Goal: Ask a question: Seek information or help from site administrators or community

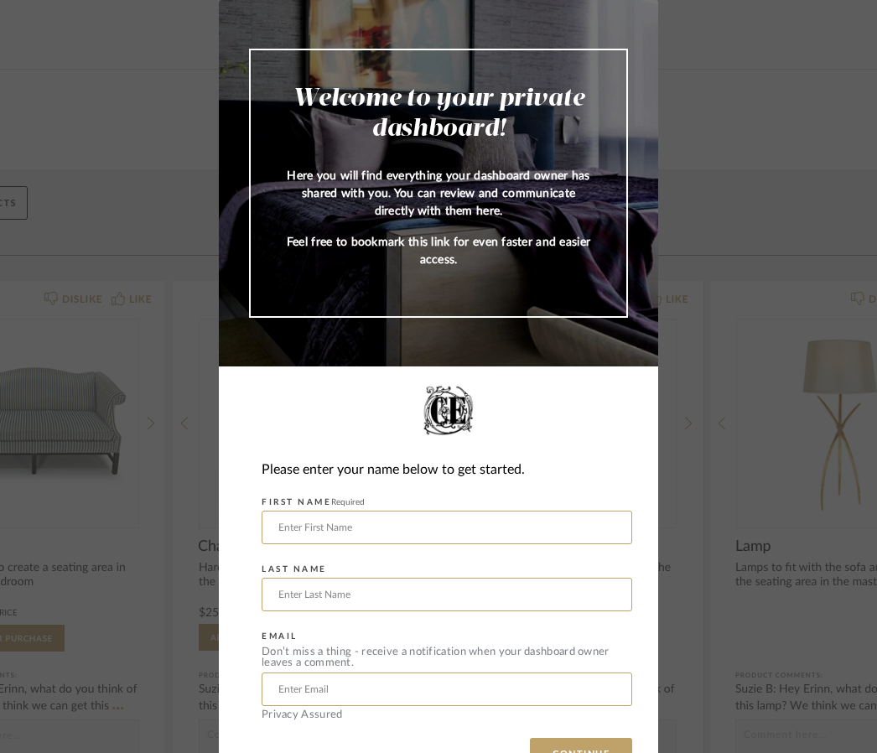
scroll to position [52, 0]
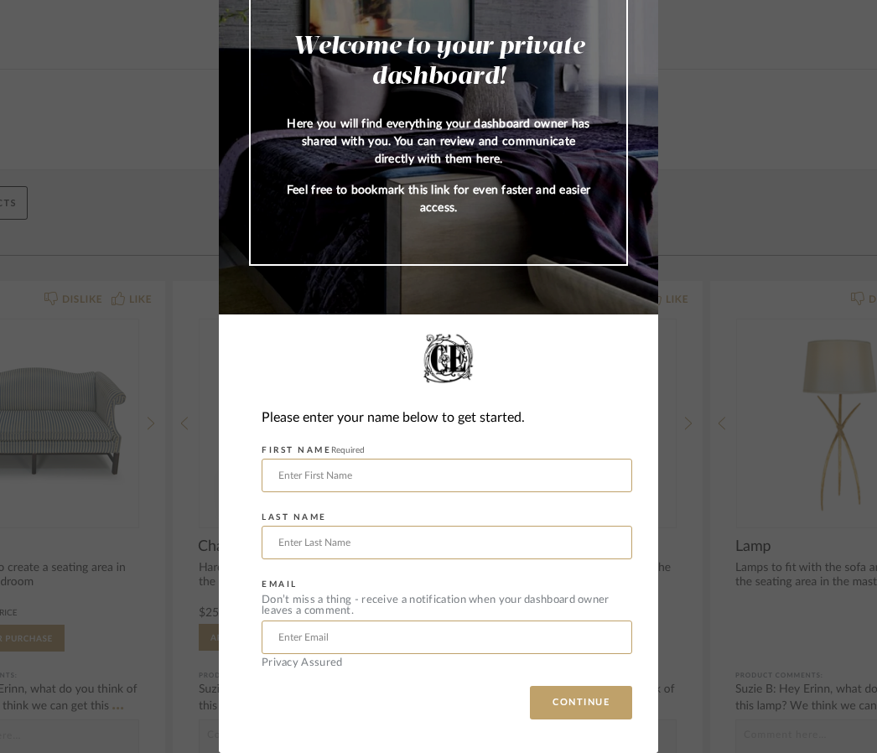
type input "Keely"
click at [326, 557] on input "text" at bounding box center [447, 543] width 371 height 34
type input "Cawley"
click at [338, 641] on input "text" at bounding box center [447, 638] width 371 height 34
type input "keely@cawley.com"
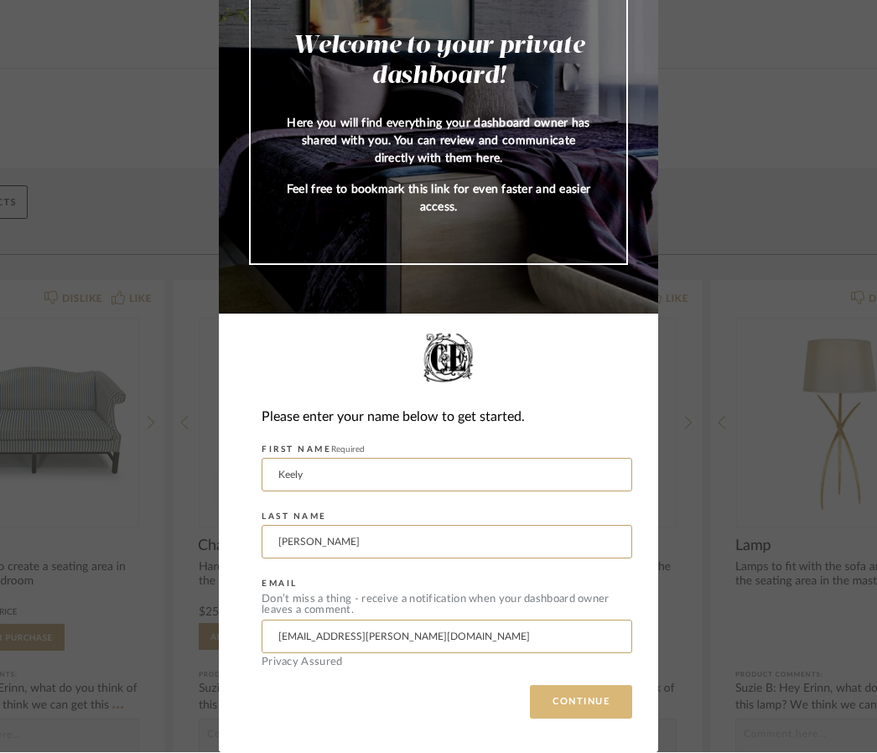
click at [597, 691] on button "CONTINUE" at bounding box center [581, 703] width 102 height 34
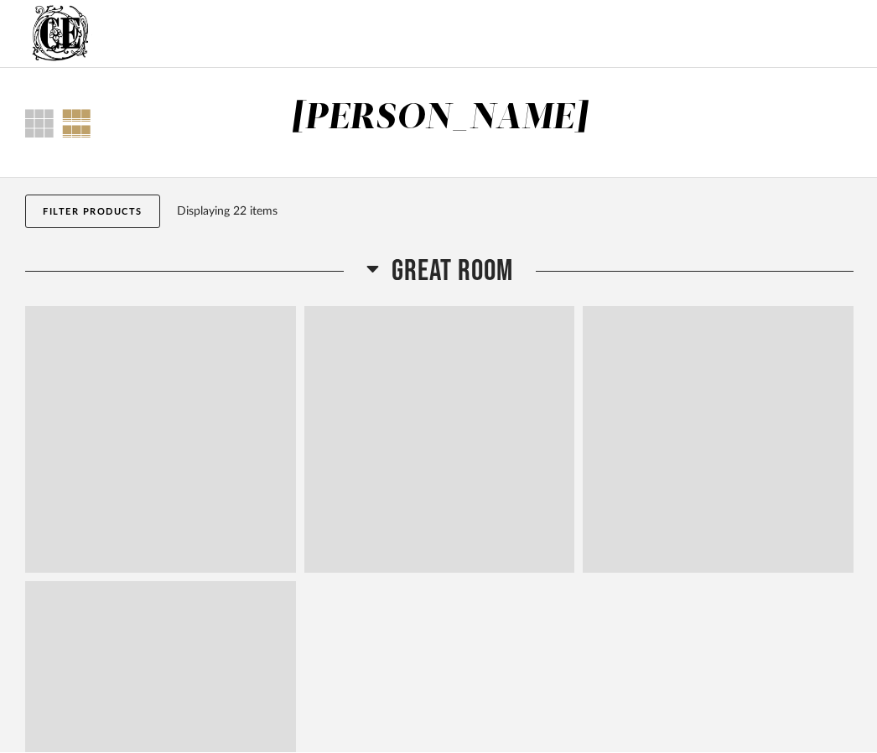
scroll to position [1, 0]
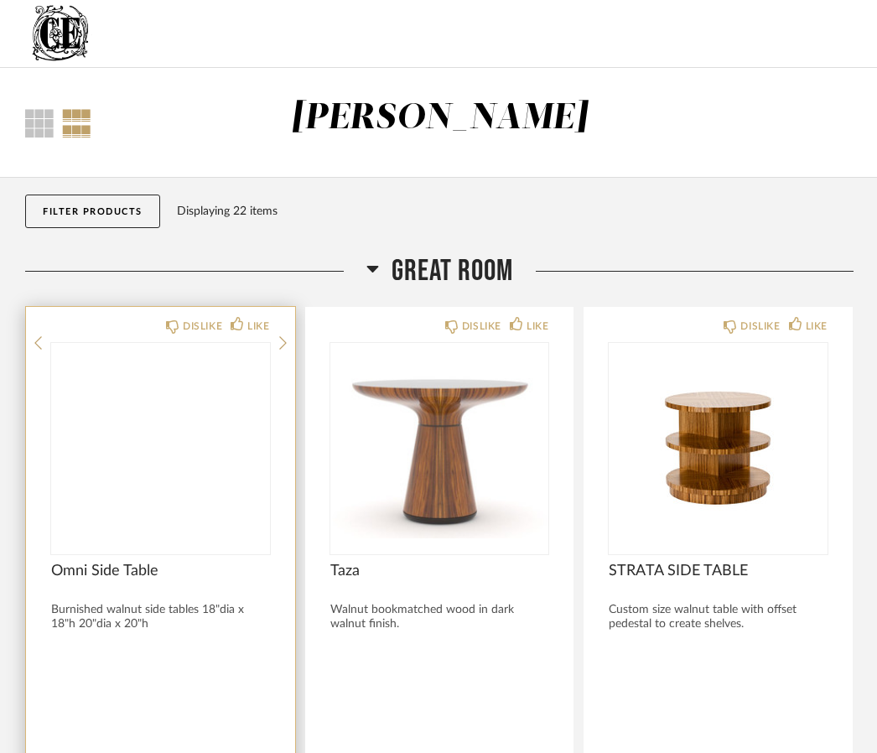
click at [0, 0] on img at bounding box center [0, 0] width 0 height 0
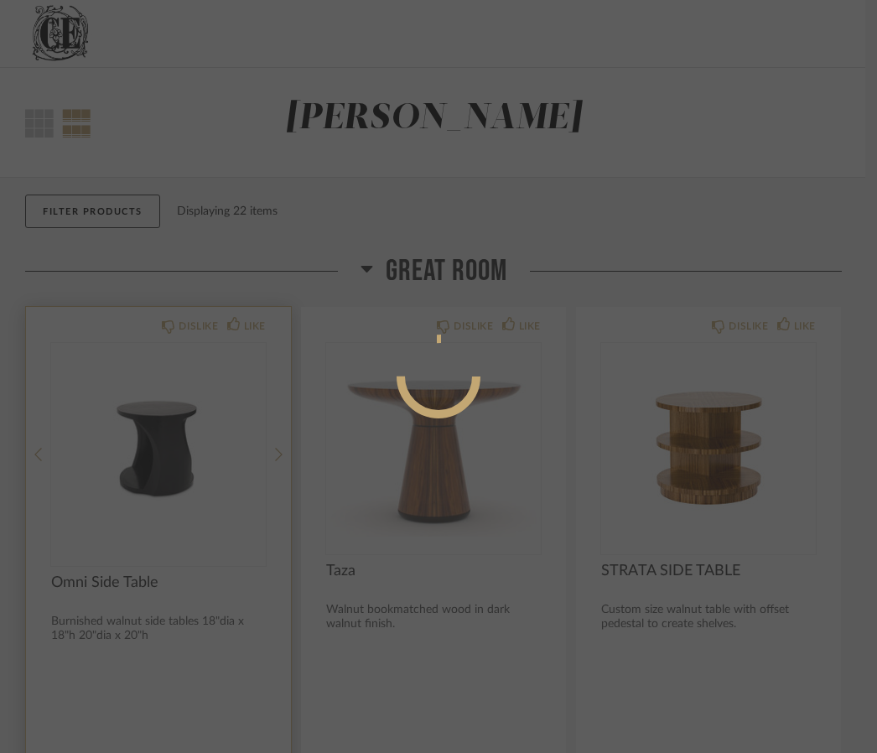
scroll to position [0, 0]
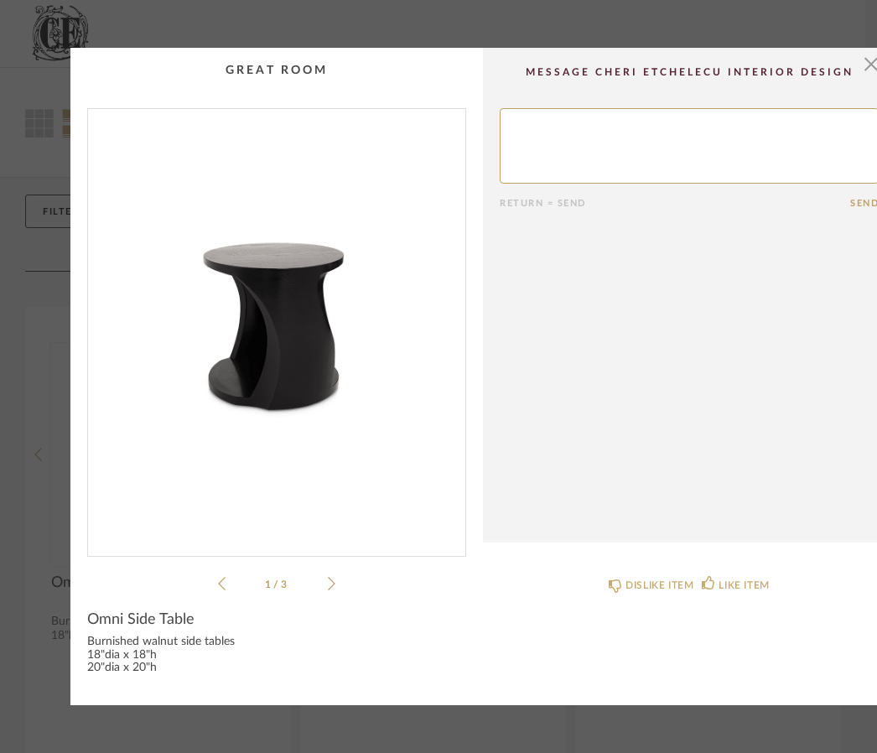
click at [331, 585] on icon at bounding box center [332, 583] width 8 height 15
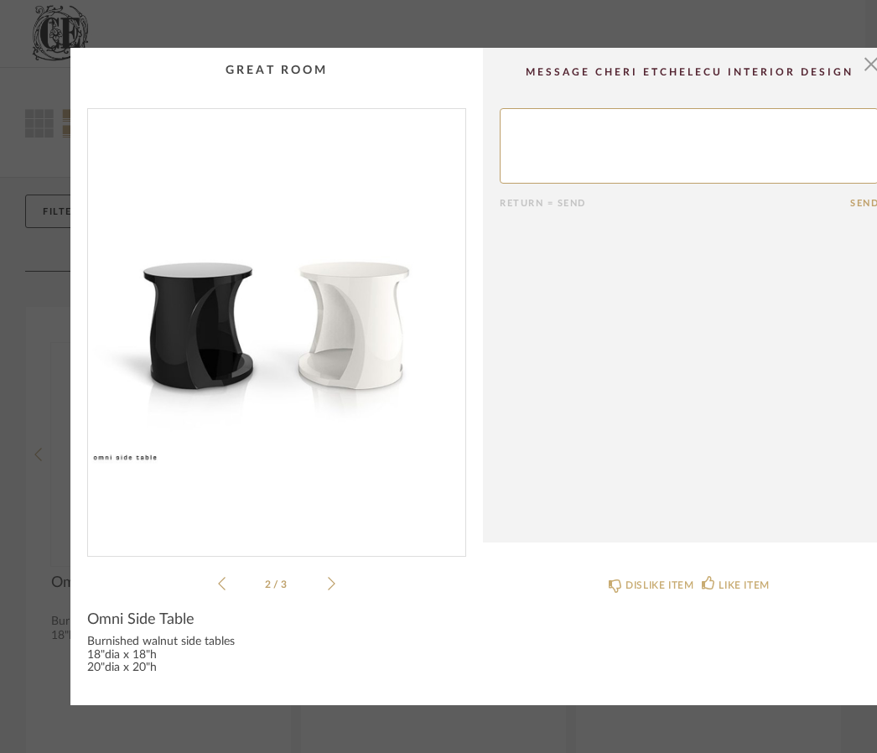
click at [340, 578] on div "2 / 3" at bounding box center [276, 351] width 379 height 486
click at [333, 590] on icon at bounding box center [332, 583] width 8 height 15
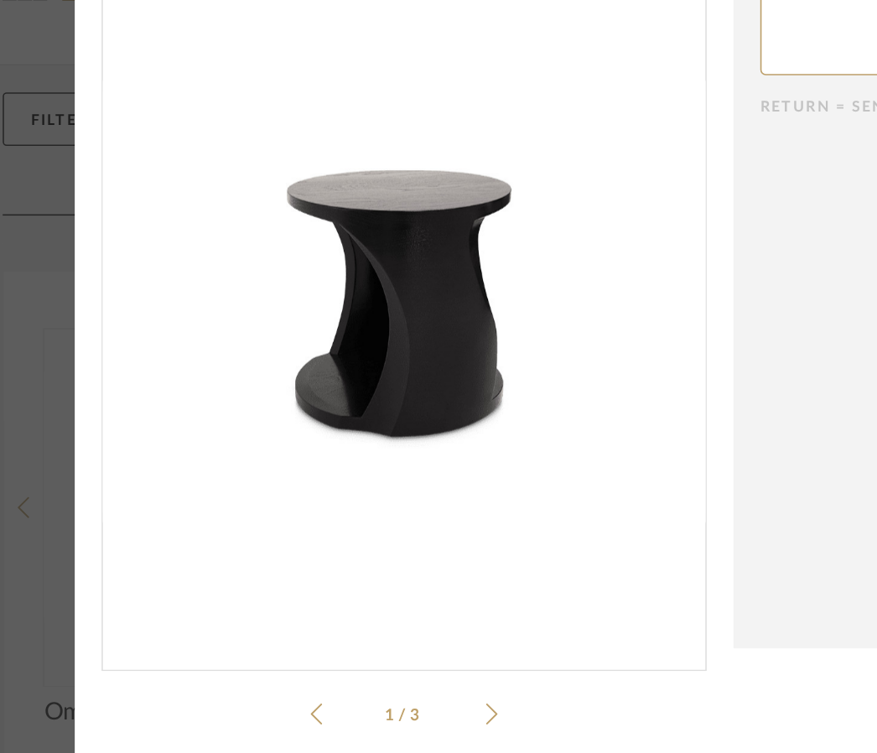
scroll to position [0, 7]
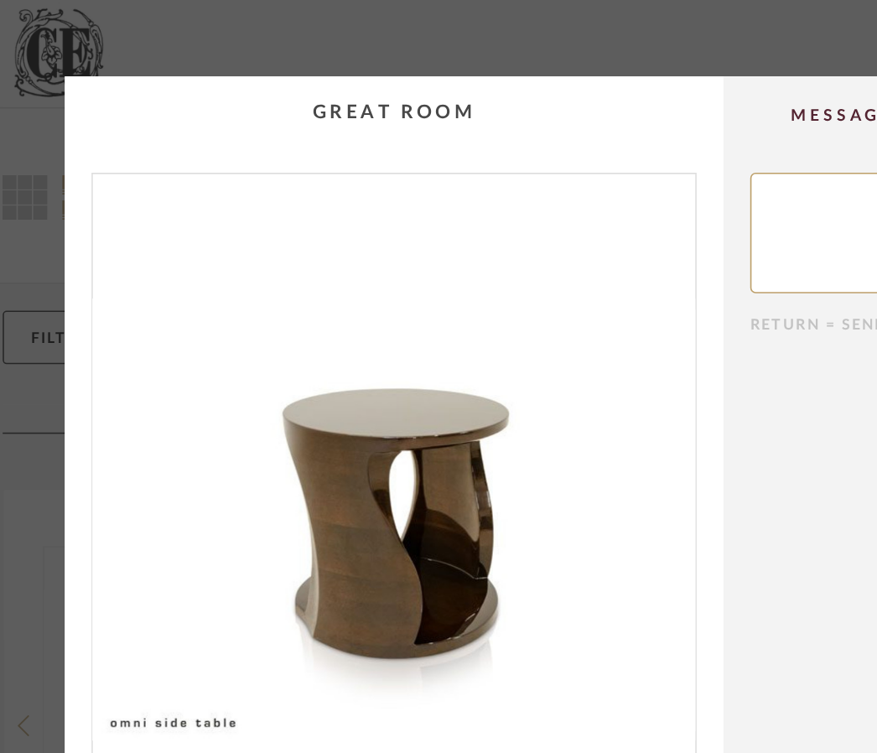
click at [301, 34] on div "× 3 / 3 Return = Send Send Omni Side Table Burnished walnut side tables 18"dia …" at bounding box center [438, 376] width 877 height 753
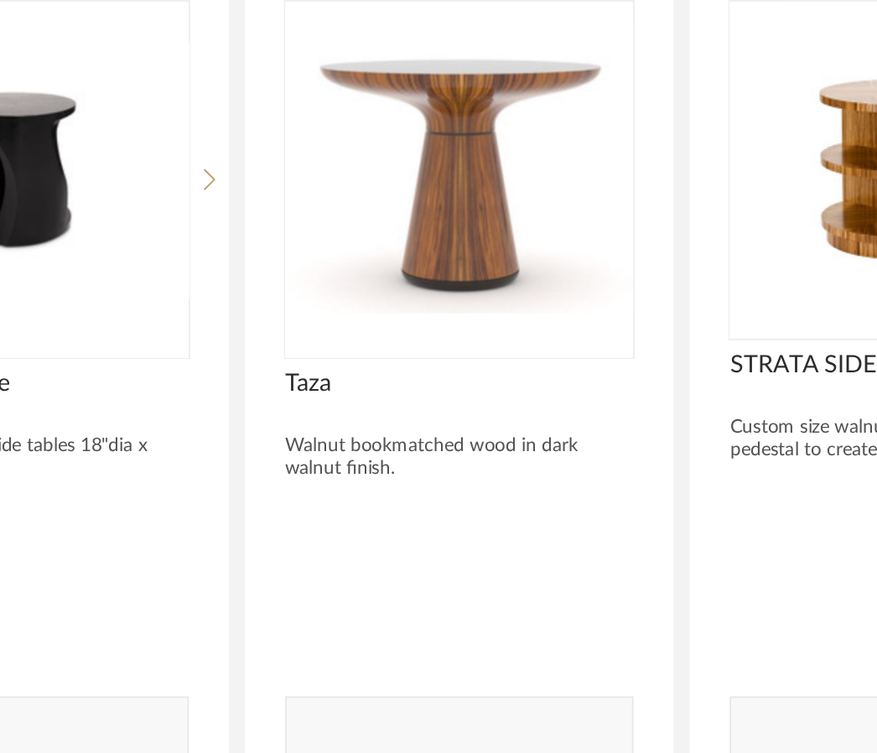
scroll to position [100, 0]
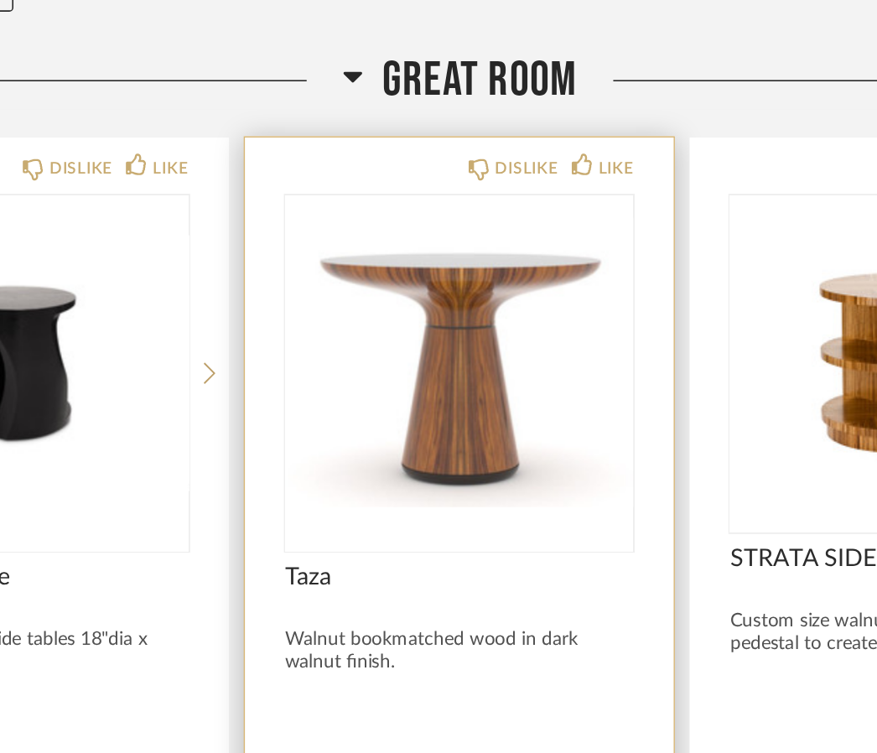
click at [330, 252] on img "0" at bounding box center [439, 349] width 219 height 210
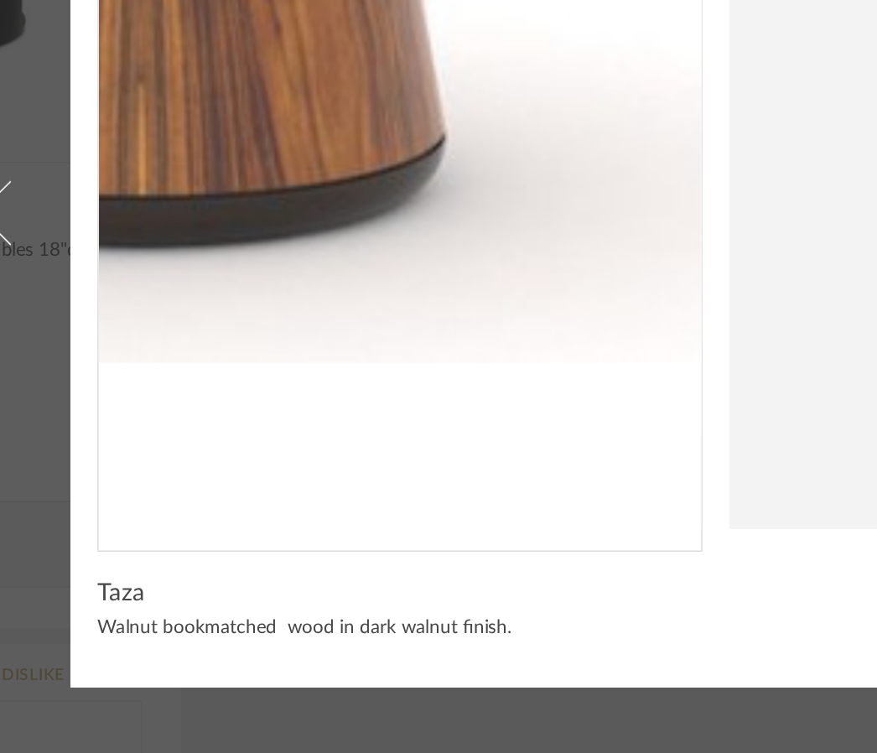
scroll to position [0, 0]
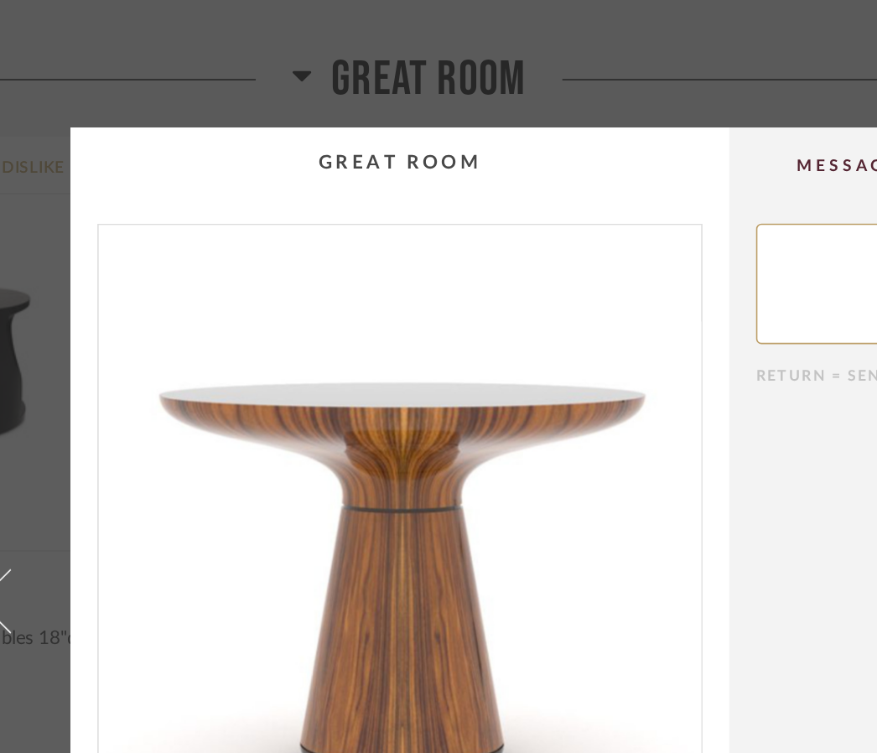
click at [465, 49] on div "× Return = Send Send Taza Walnut bookmatched wood in dark walnut finish. DISLIK…" at bounding box center [438, 376] width 877 height 753
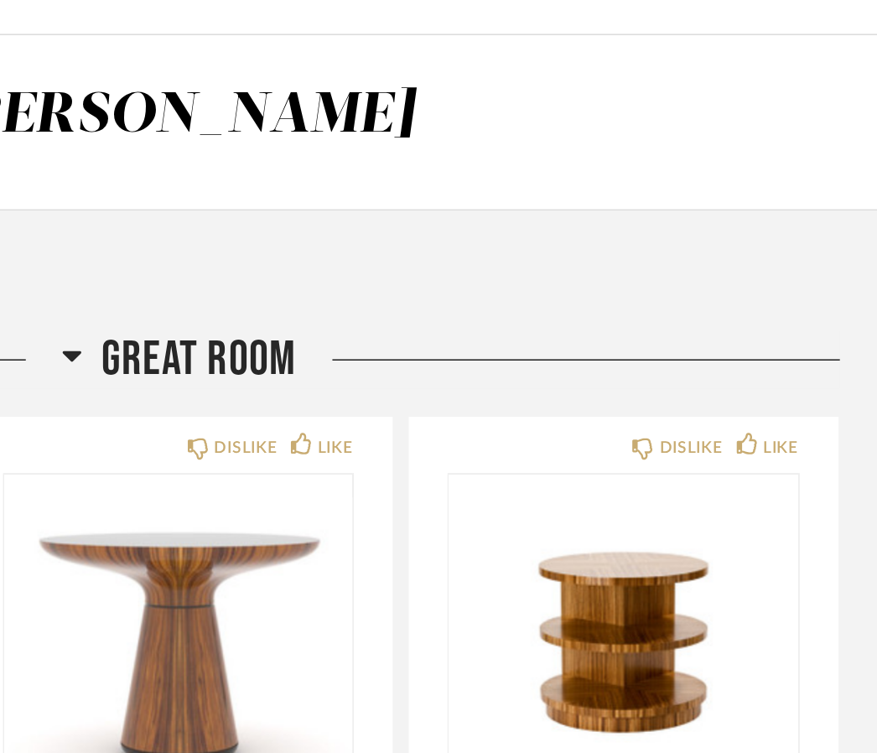
scroll to position [36, 0]
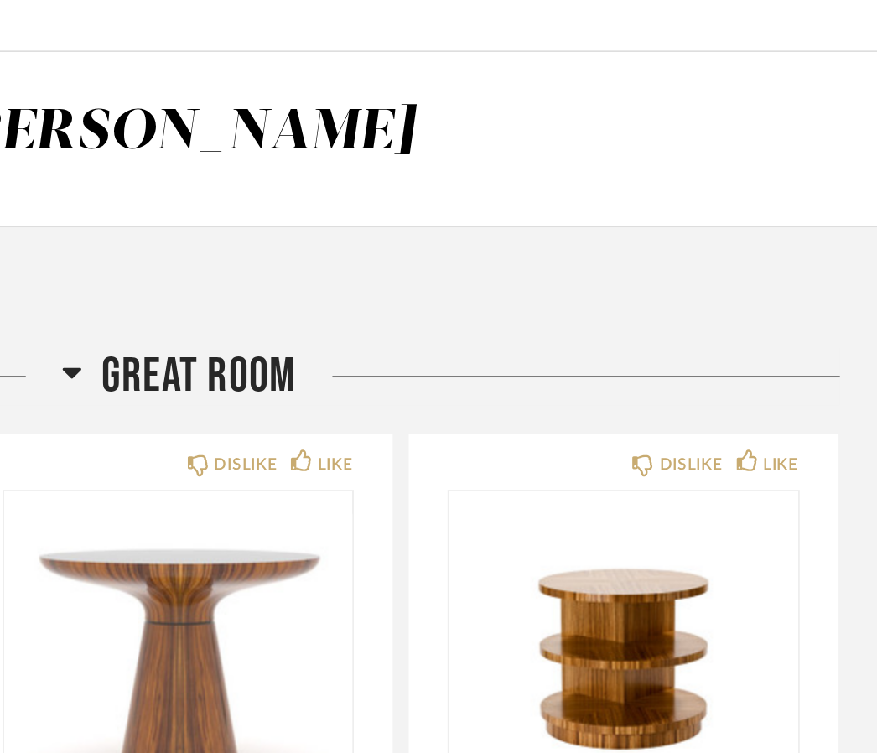
click at [273, 190] on div "Filter Products Displaying 22 items" at bounding box center [439, 180] width 829 height 75
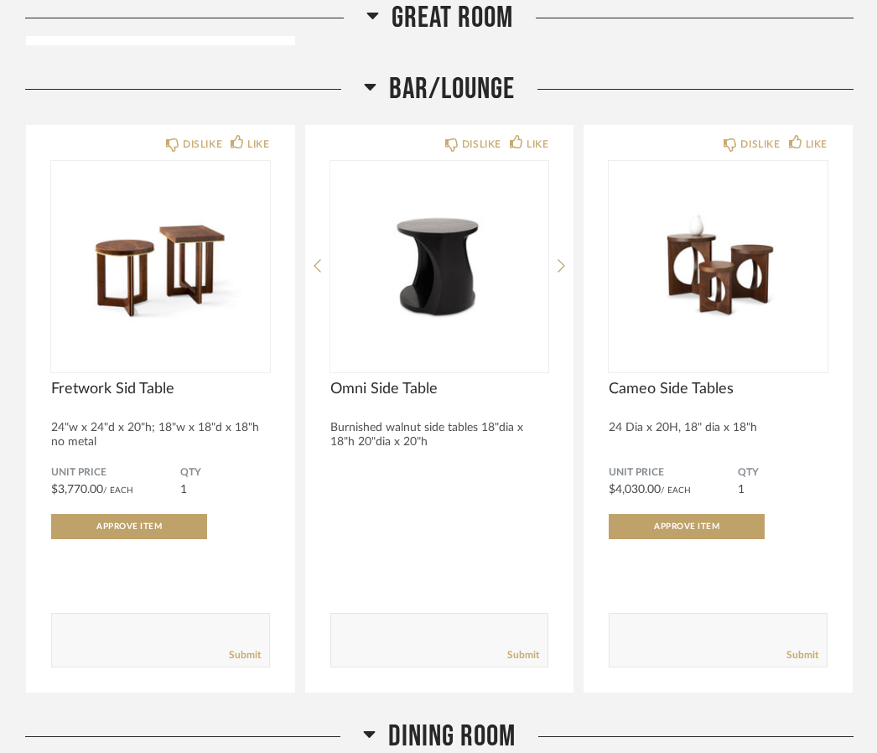
scroll to position [1349, 0]
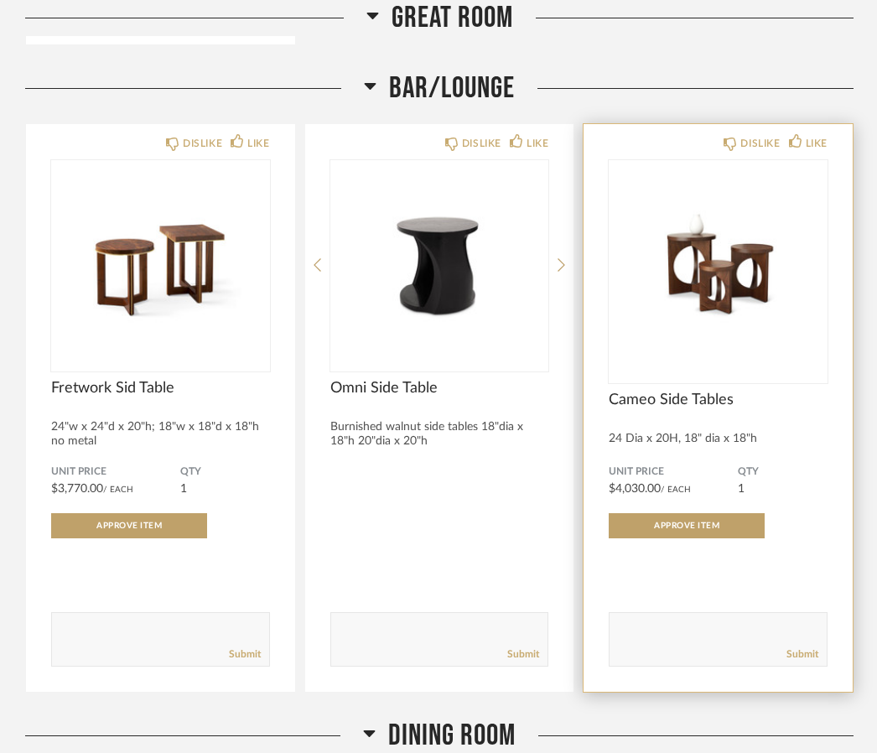
click at [0, 0] on img at bounding box center [0, 0] width 0 height 0
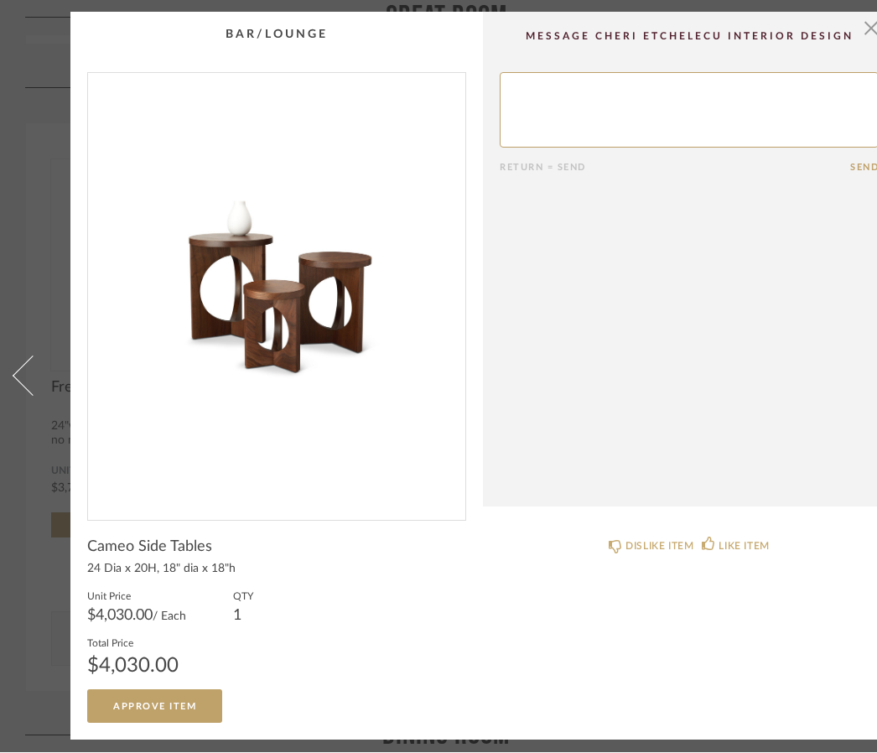
scroll to position [0, 0]
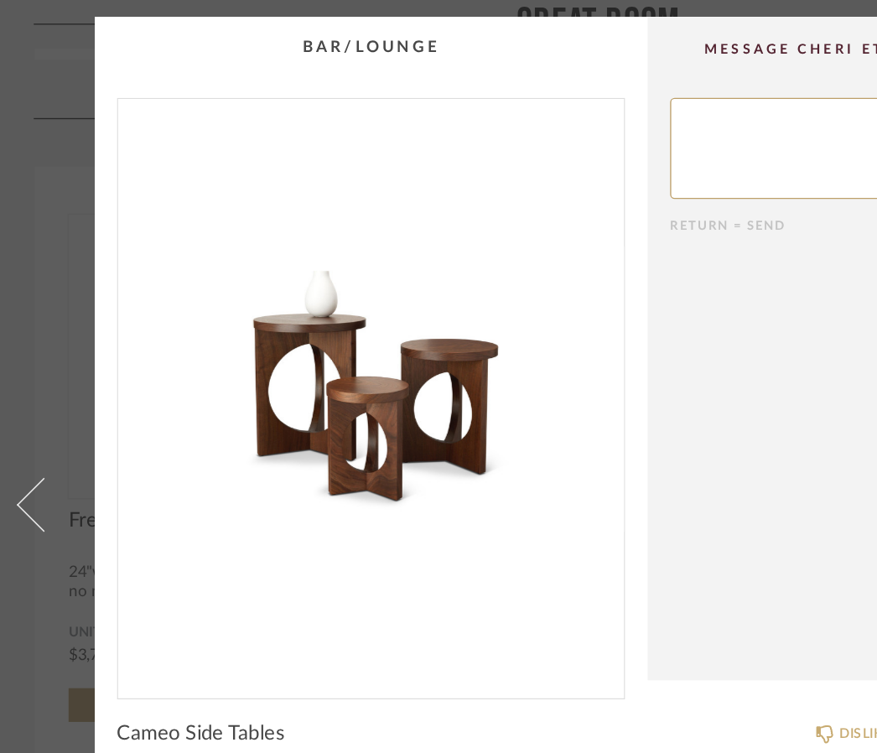
click at [57, 260] on div "× Return = Send Send Cameo Side Tables 24 Dia x 20H, 18" dia x 18"h Unit Price …" at bounding box center [438, 377] width 877 height 729
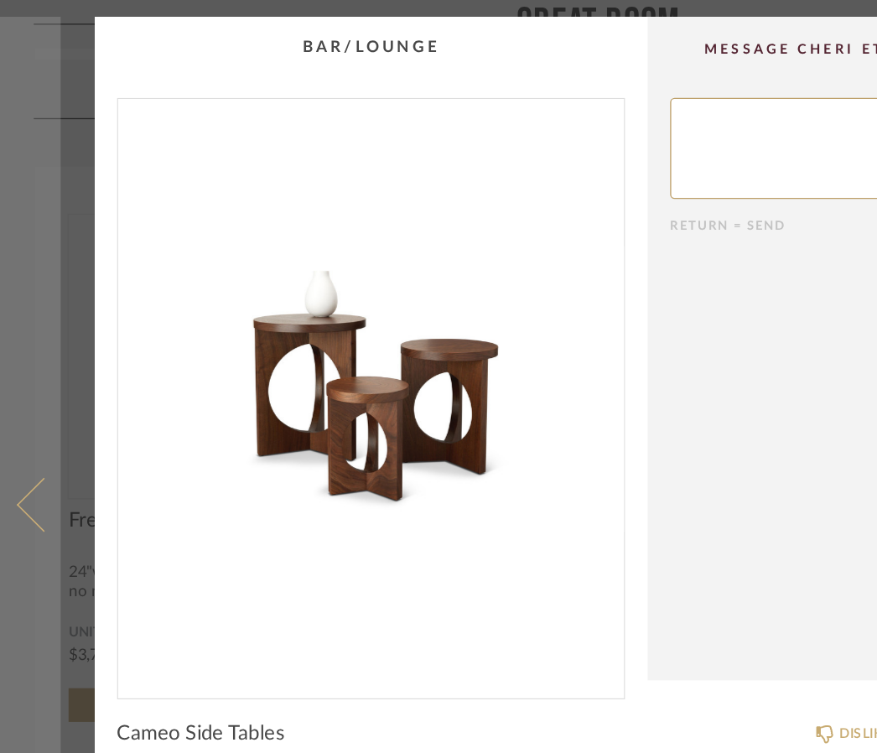
click at [26, 375] on span at bounding box center [33, 376] width 40 height 40
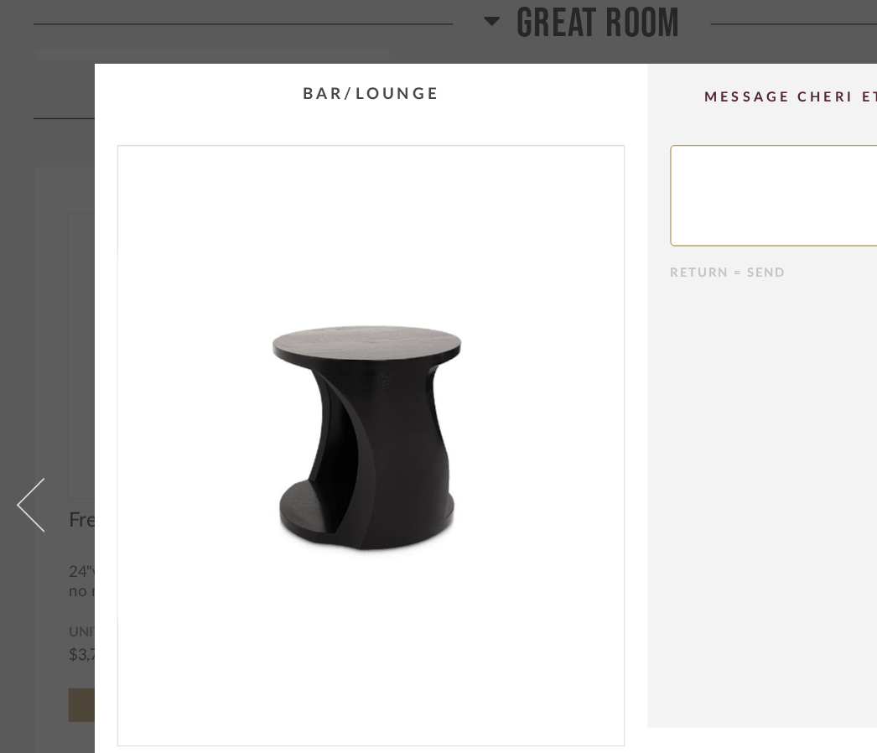
click at [540, 41] on div "× 1 / 3 Return = Send Send Omni Side Table Burnished walnut side tables 18"dia …" at bounding box center [438, 376] width 877 height 753
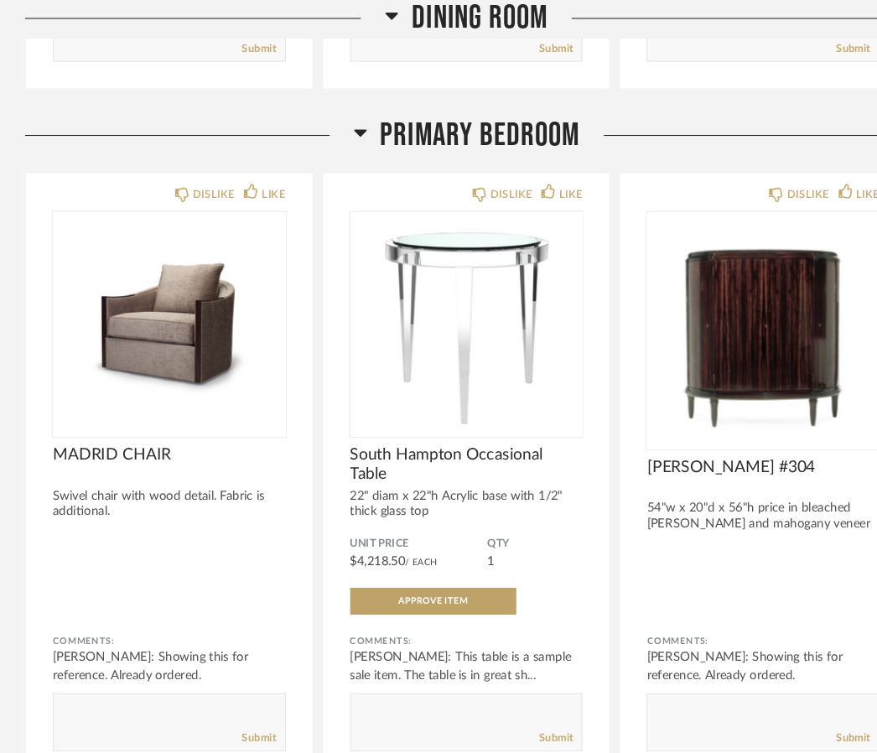
scroll to position [2575, 0]
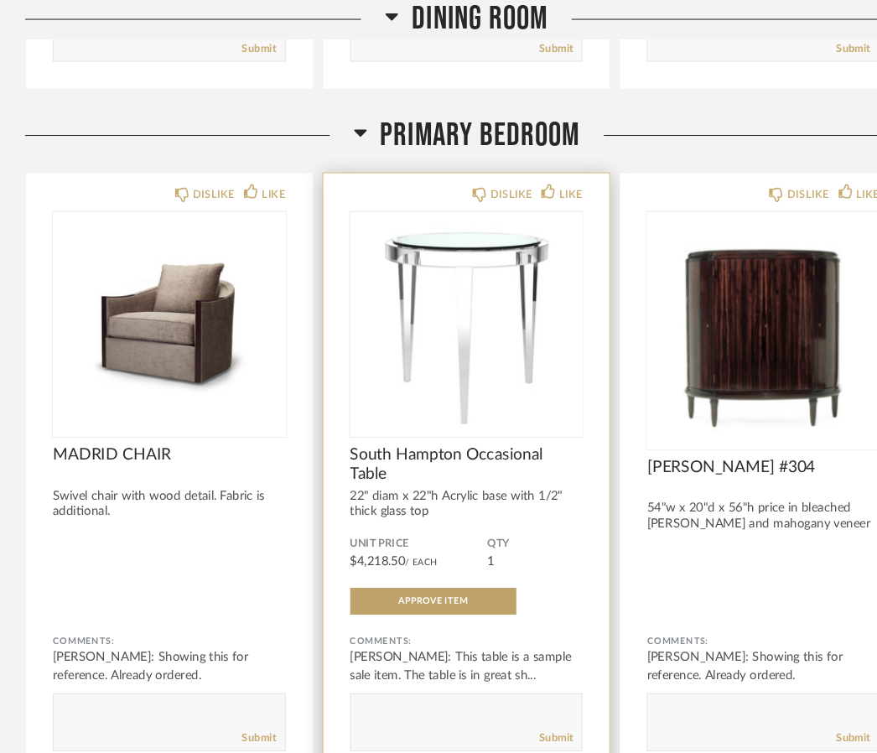
click at [501, 625] on div "Cheri Etchelecu Martin: This table is a sample sale item. The table is in great…" at bounding box center [439, 626] width 219 height 34
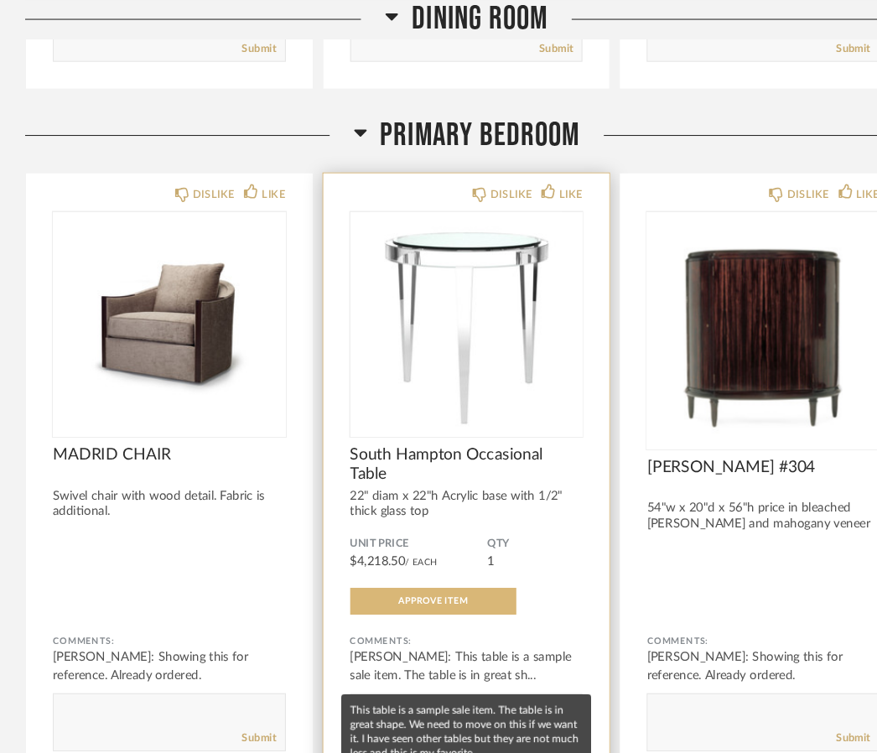
click at [424, 569] on span "Approve Item" at bounding box center [408, 564] width 65 height 8
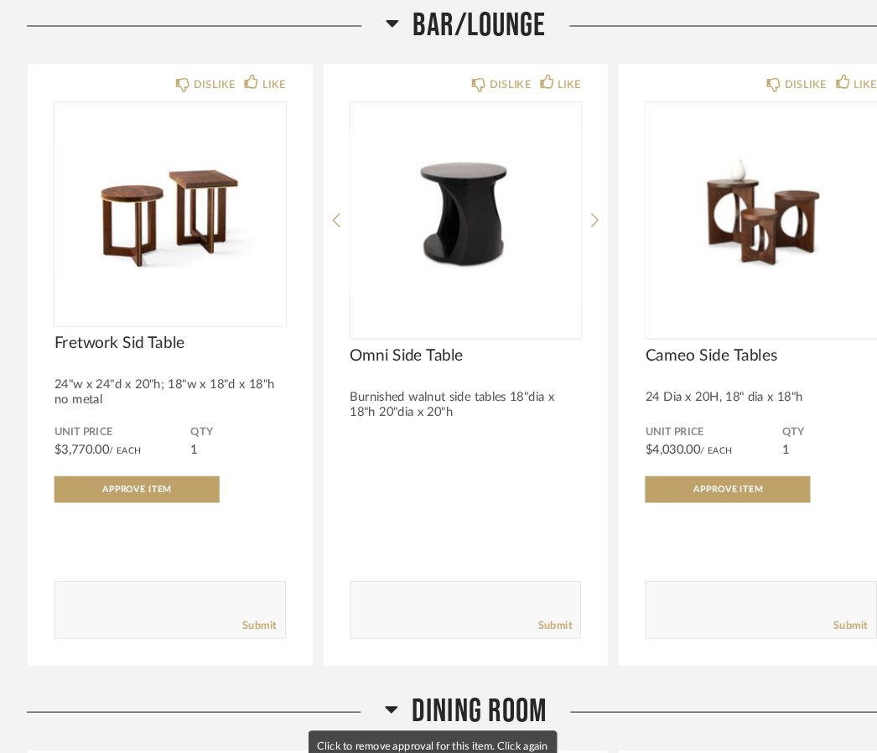
scroll to position [1414, 0]
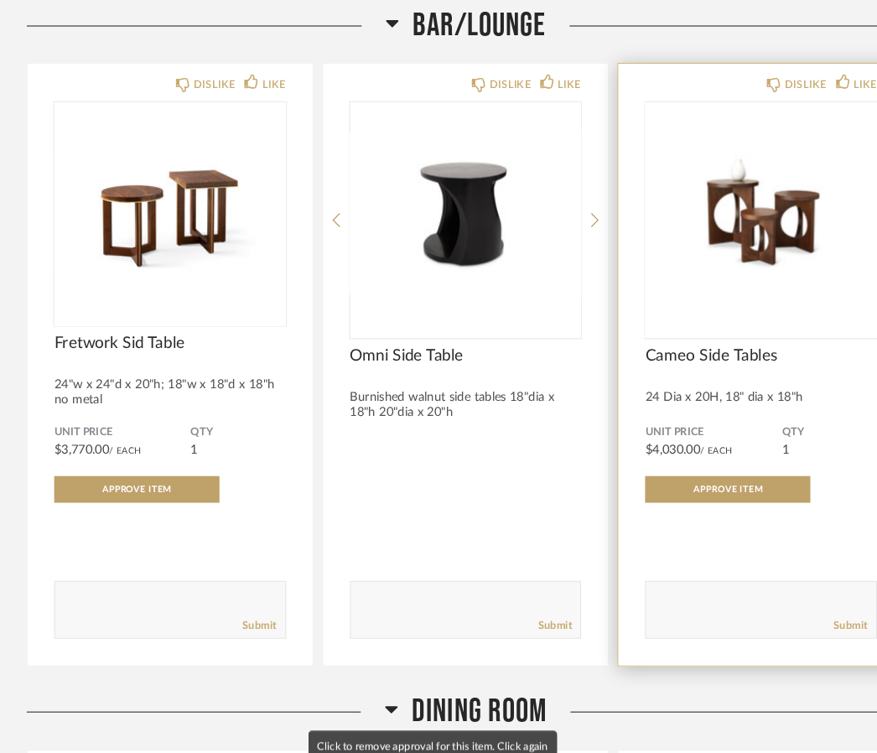
click at [644, 568] on textarea at bounding box center [718, 567] width 217 height 23
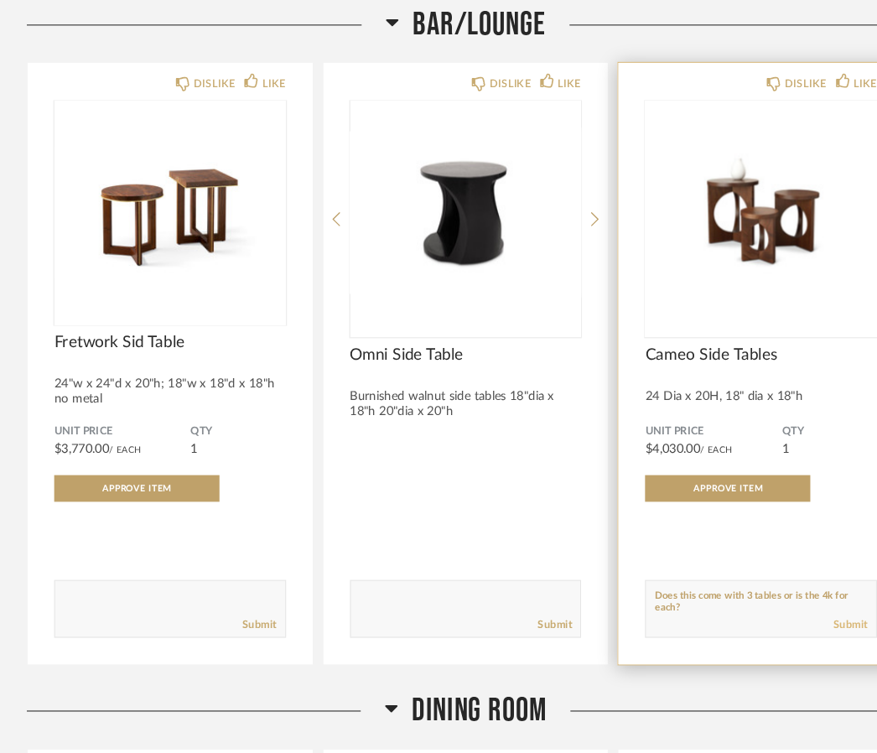
type textarea "Does this come with 3 tables or is the 4k for each?"
click at [808, 586] on link "Submit" at bounding box center [803, 590] width 32 height 14
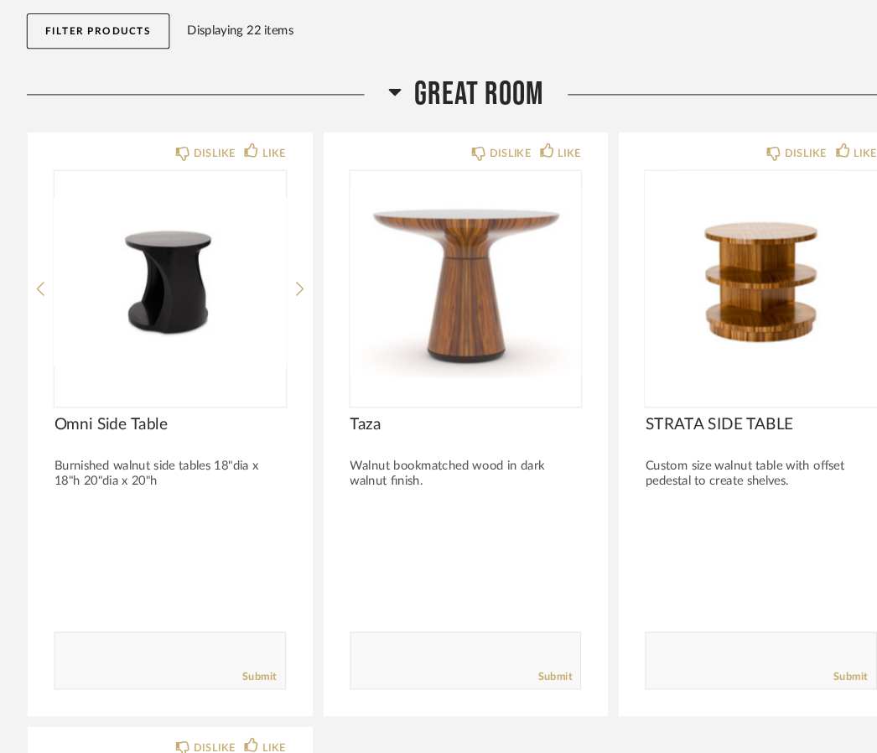
scroll to position [181, 0]
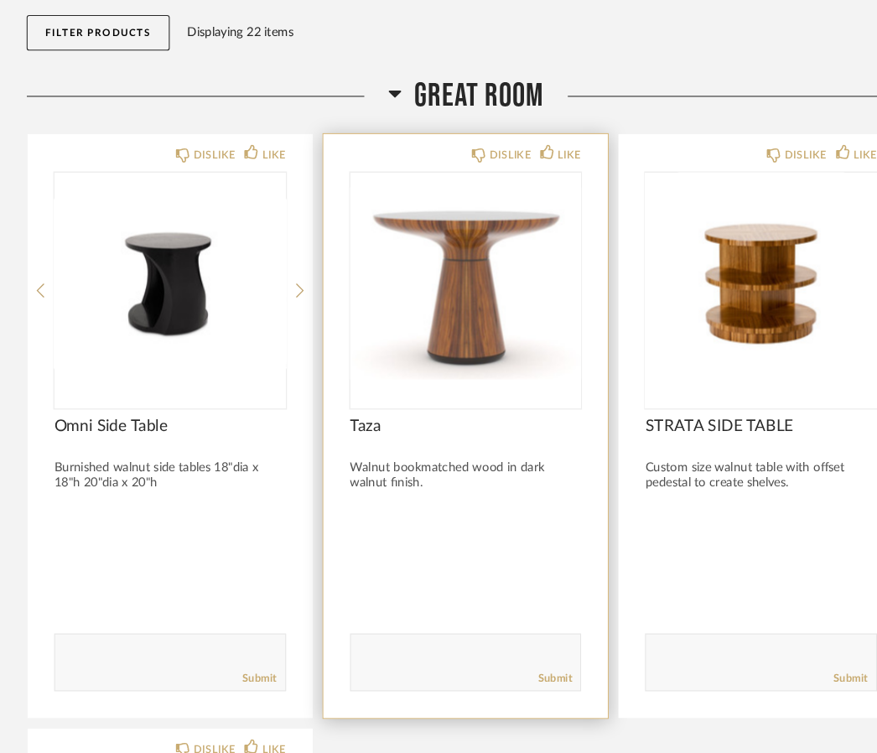
click at [382, 623] on textarea at bounding box center [439, 617] width 217 height 23
type textarea "I like this but cannot see a price"
click at [528, 645] on link "Submit" at bounding box center [523, 641] width 32 height 14
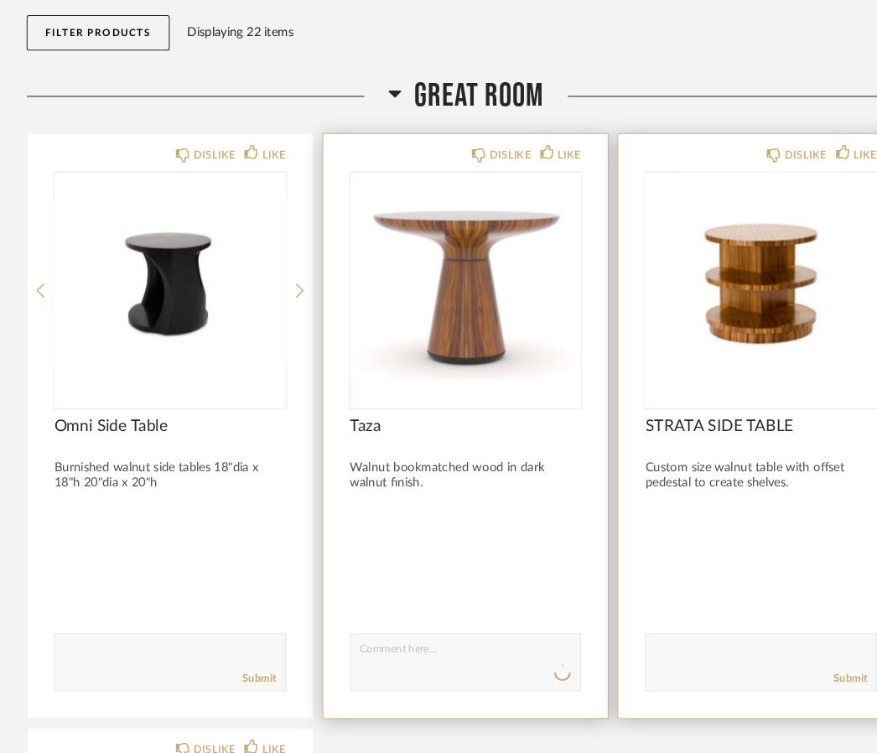
click at [646, 612] on textarea at bounding box center [718, 617] width 217 height 23
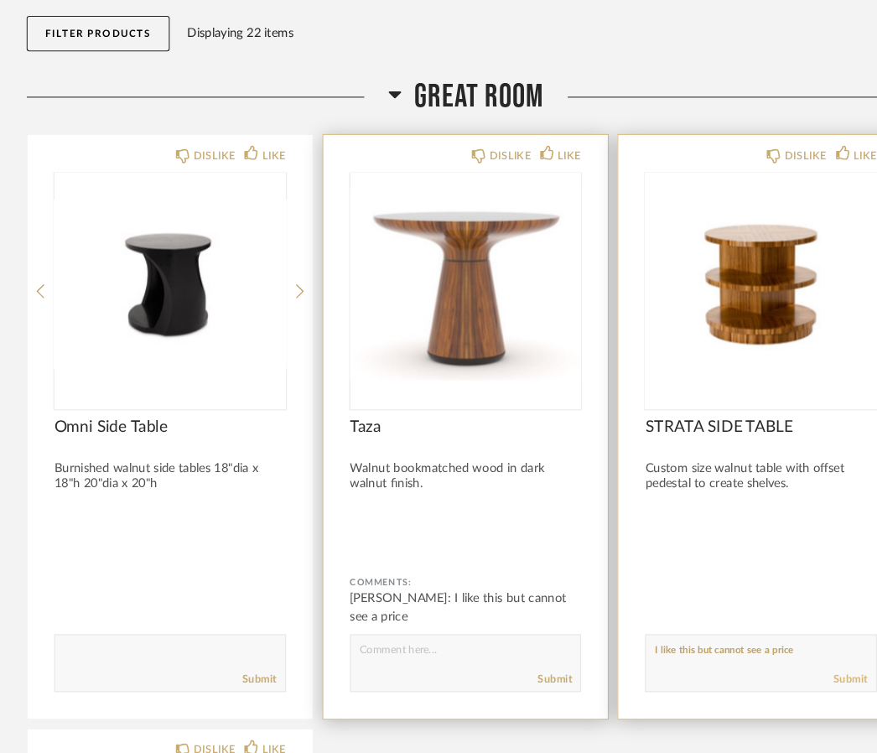
type textarea "I like this but cannot see a price"
click at [807, 641] on link "Submit" at bounding box center [803, 641] width 32 height 14
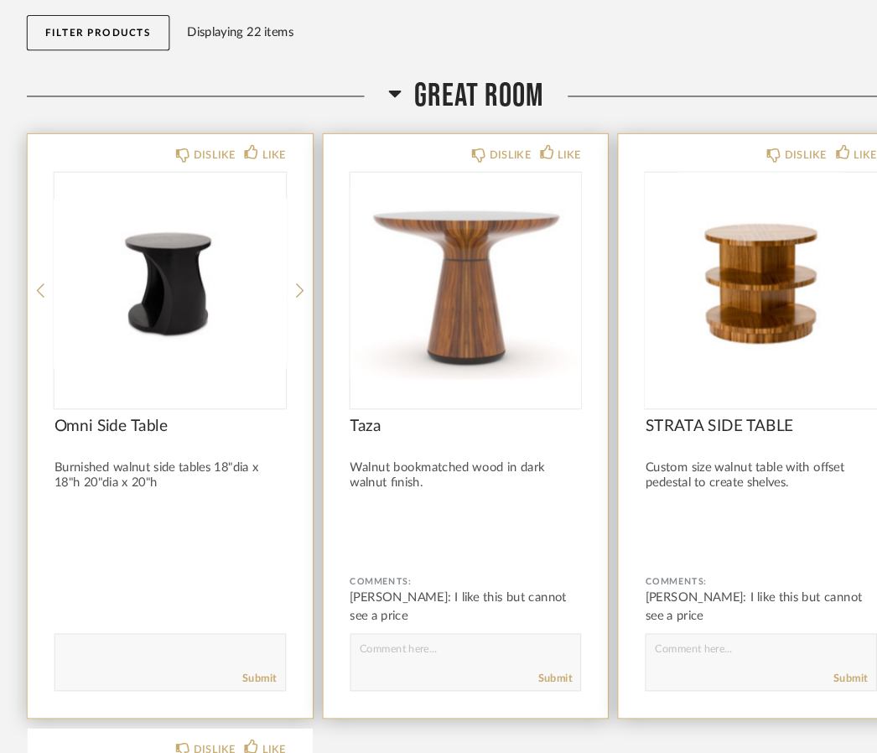
click at [107, 610] on textarea at bounding box center [160, 617] width 217 height 23
type textarea "Hard to tell from pic"
click at [248, 638] on link "Submit" at bounding box center [245, 641] width 32 height 14
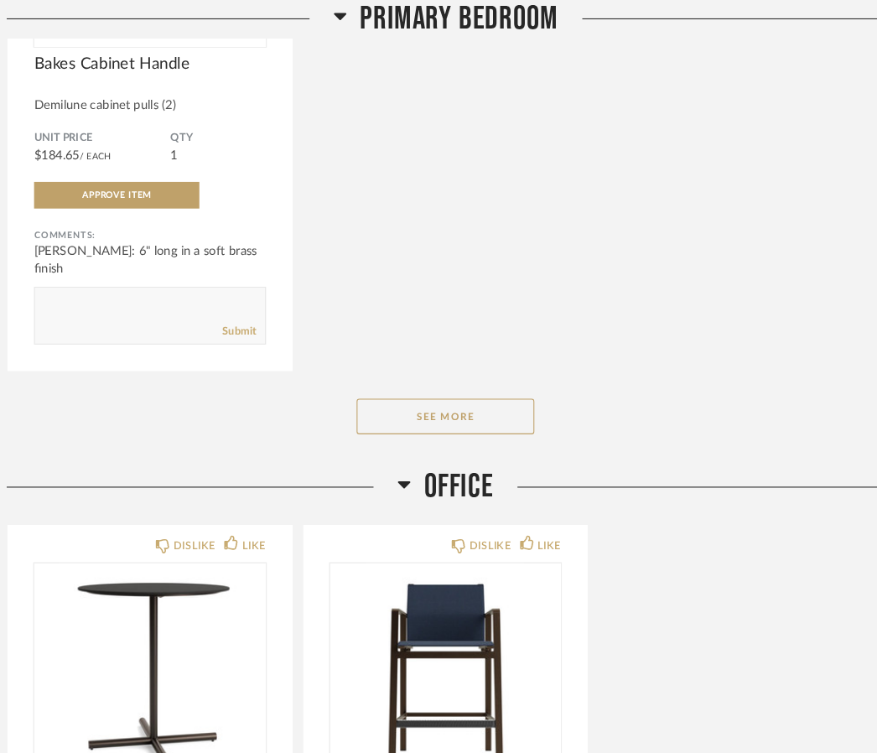
scroll to position [3532, 0]
click at [436, 404] on button "See More" at bounding box center [440, 393] width 168 height 34
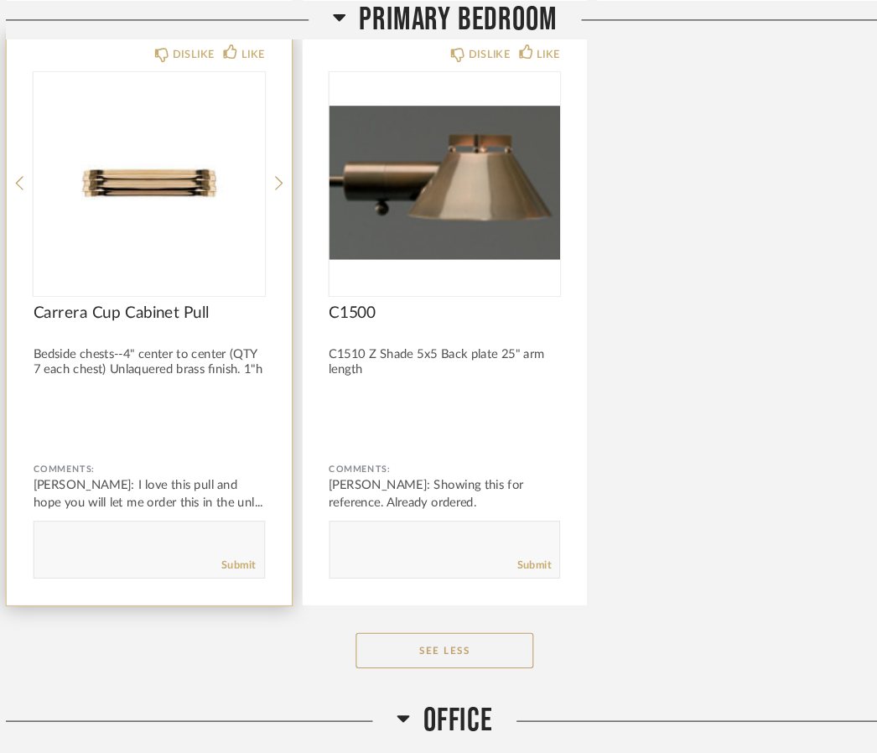
scroll to position [3859, 0]
click at [206, 465] on div "Cheri Etchelecu Martin: I love this pull and hope you will let me order this in…" at bounding box center [160, 467] width 219 height 34
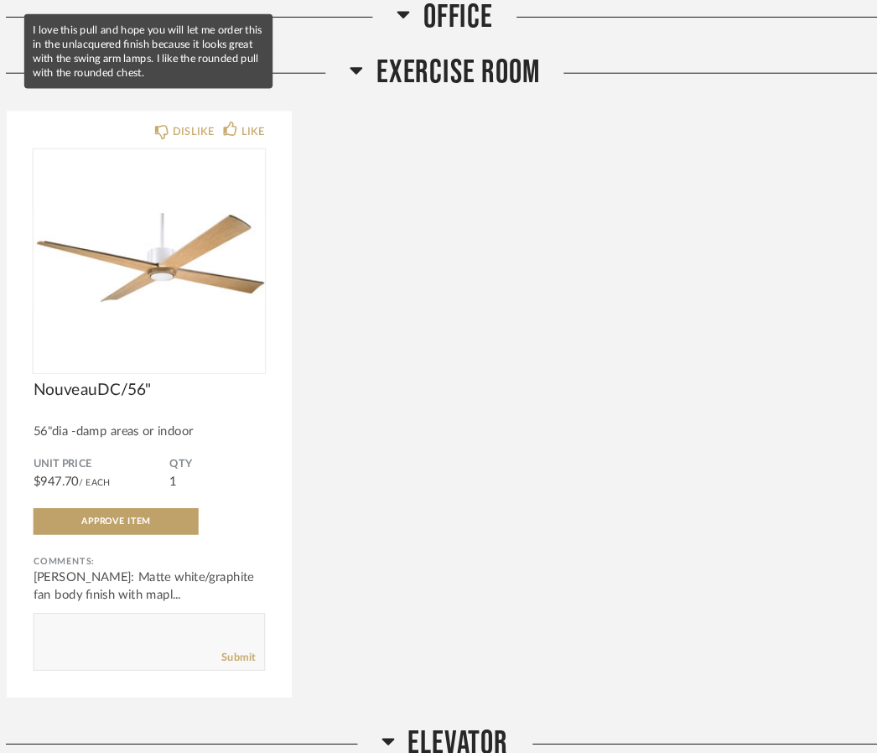
scroll to position [5091, 0]
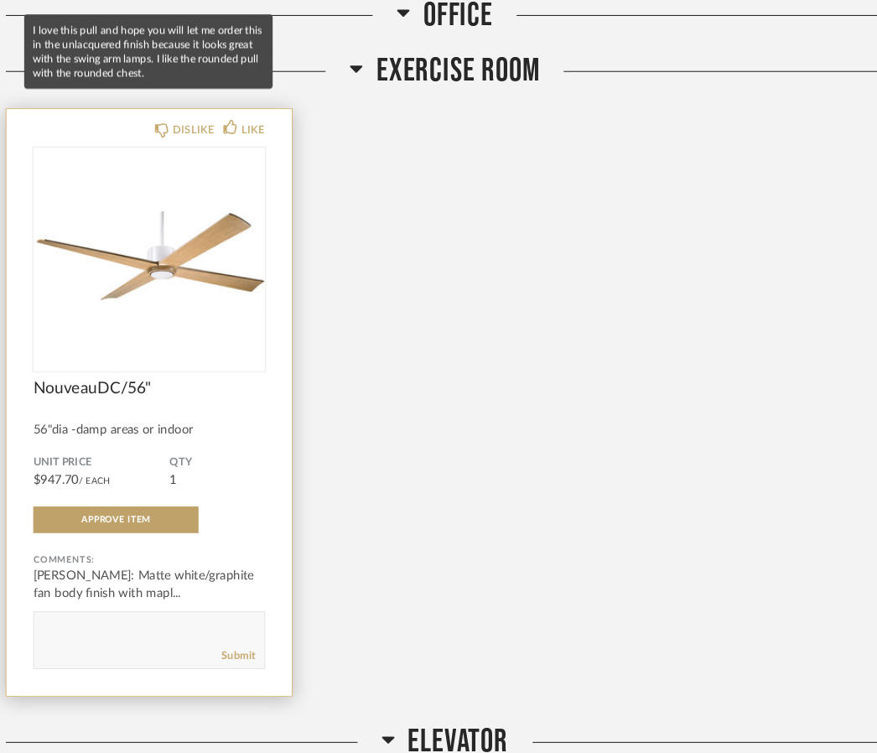
click at [198, 554] on div "Cheri Etchelecu Martin: Matte white/graphite fan body finish with mapl..." at bounding box center [160, 552] width 219 height 34
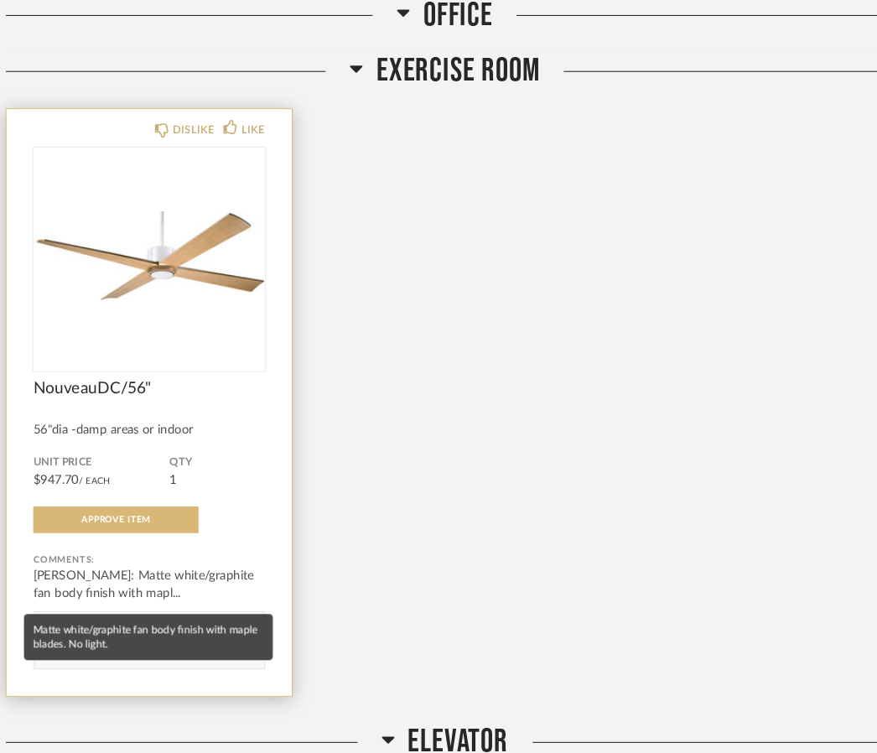
click at [118, 495] on span "Approve Item" at bounding box center [128, 490] width 65 height 8
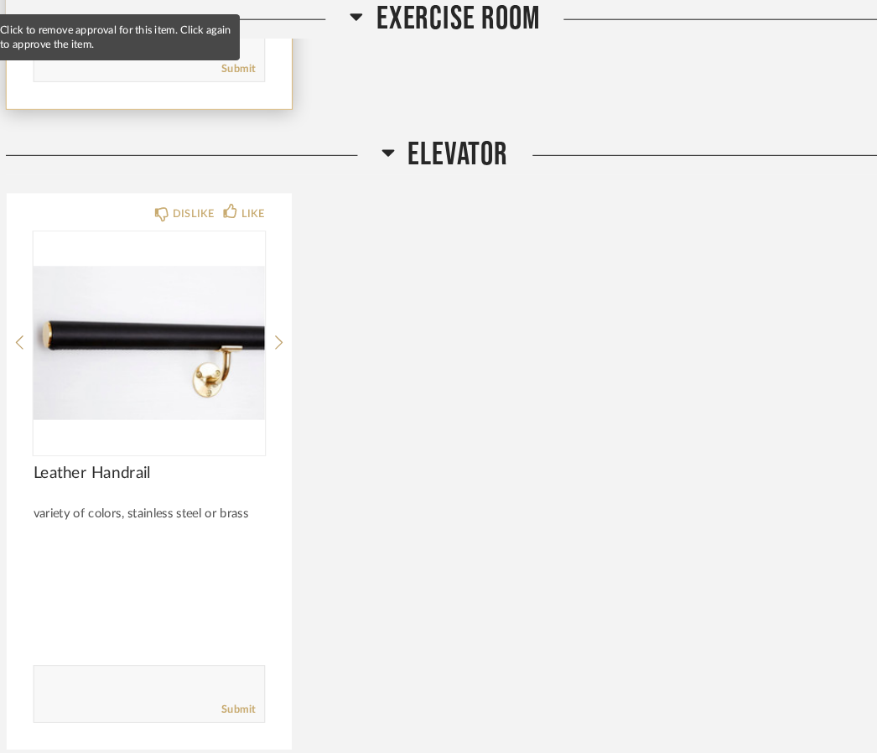
scroll to position [5701, 0]
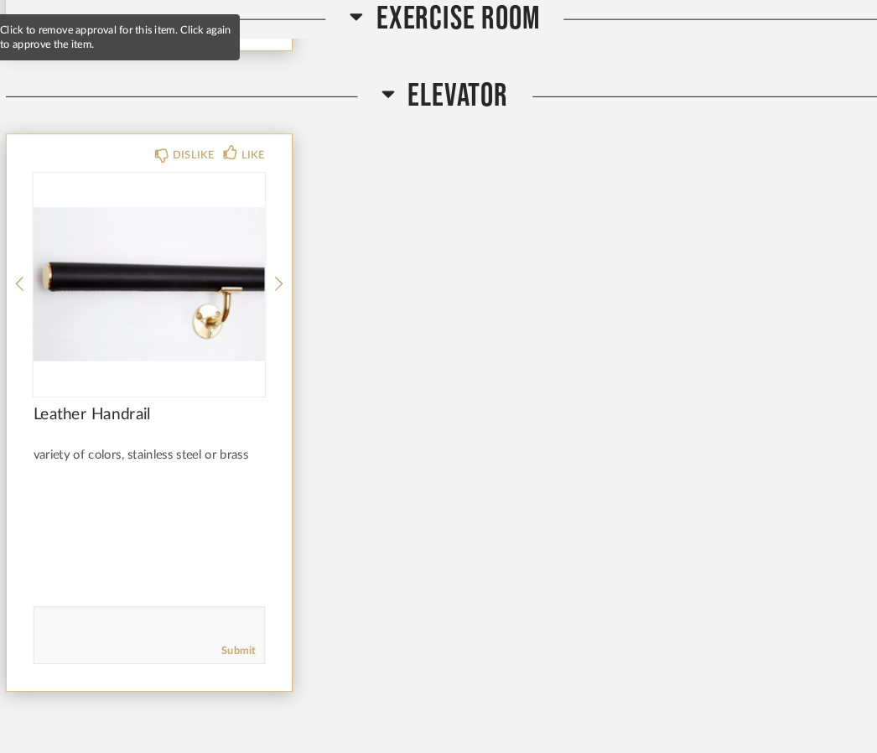
click at [73, 594] on textarea at bounding box center [160, 591] width 217 height 23
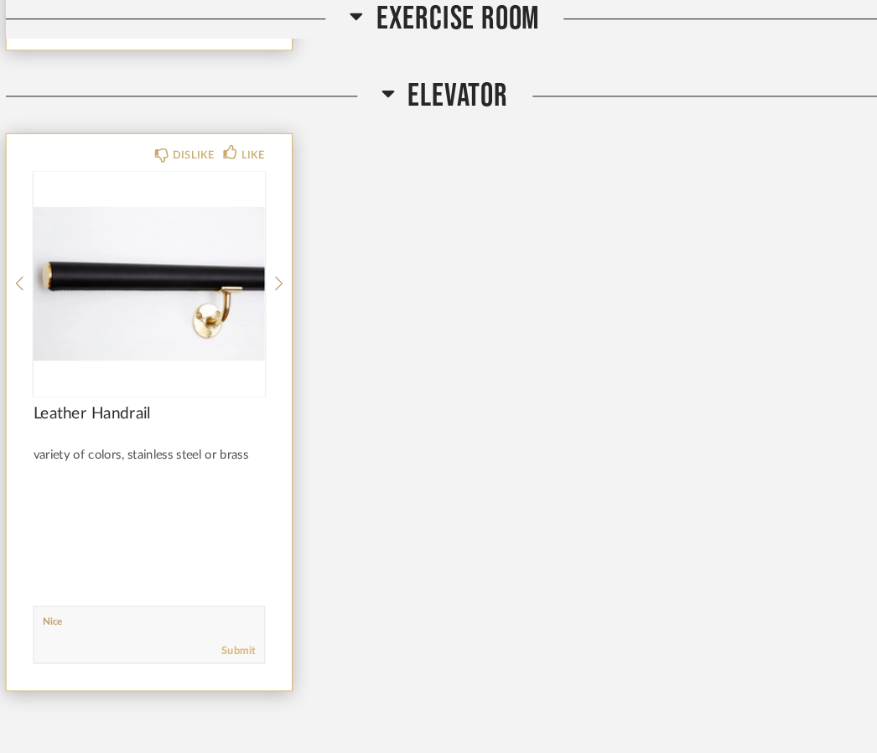
type textarea "Nice"
click at [233, 621] on link "Submit" at bounding box center [245, 614] width 32 height 14
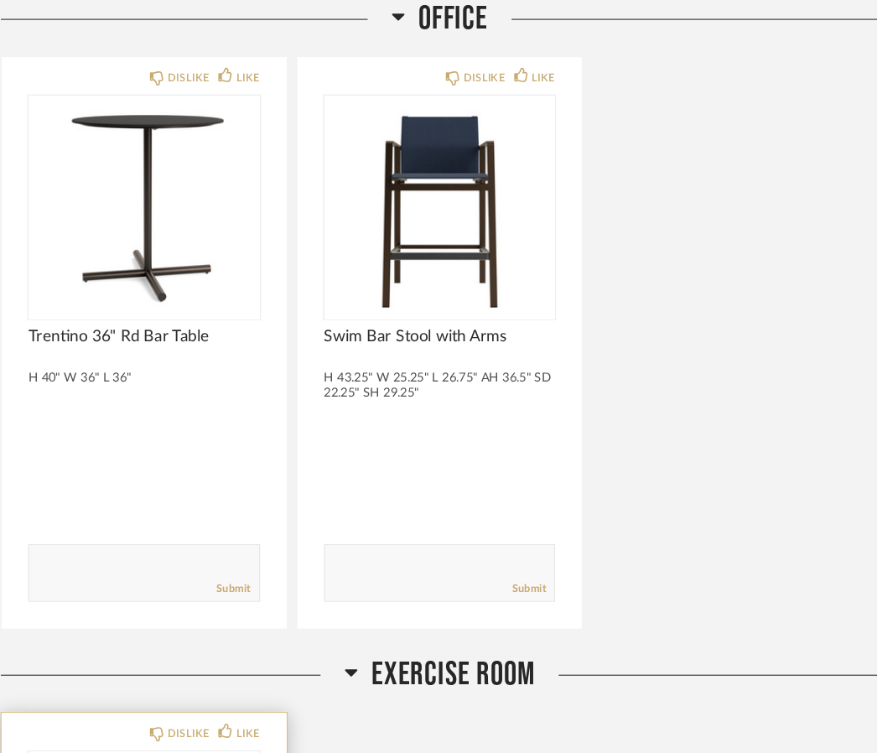
scroll to position [4514, 0]
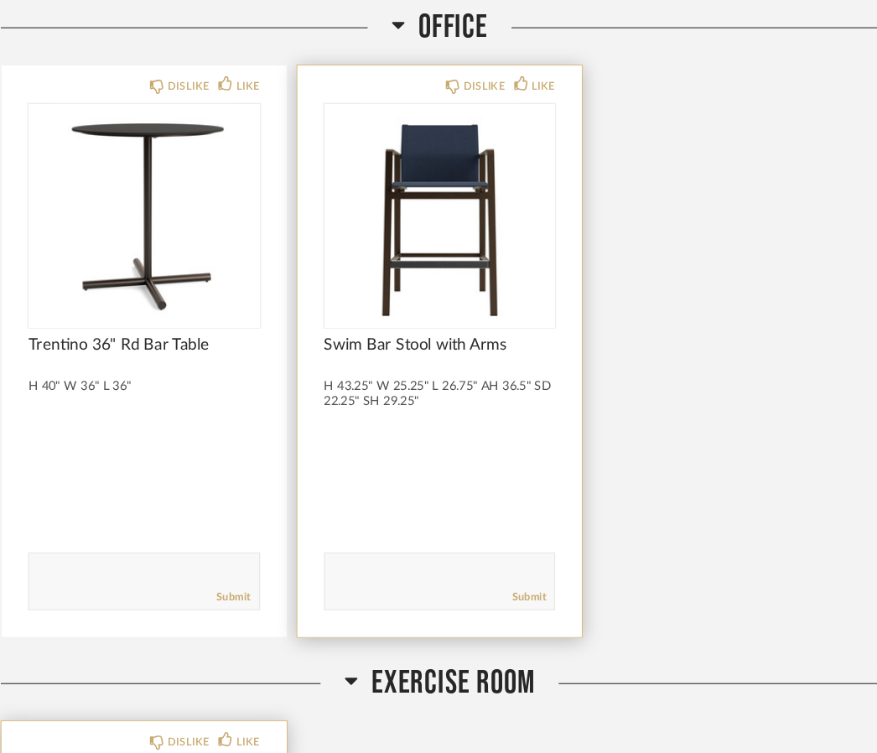
click at [340, 548] on textarea at bounding box center [439, 541] width 217 height 23
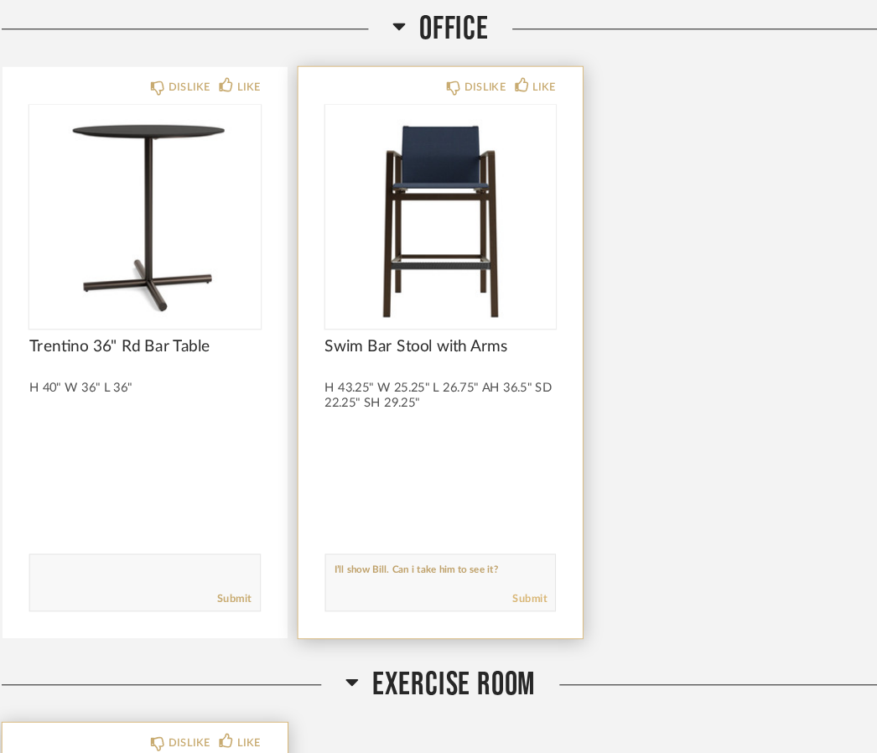
type textarea "I’ll show Bill. Can i take him to see it?"
click at [507, 563] on link "Submit" at bounding box center [523, 565] width 32 height 14
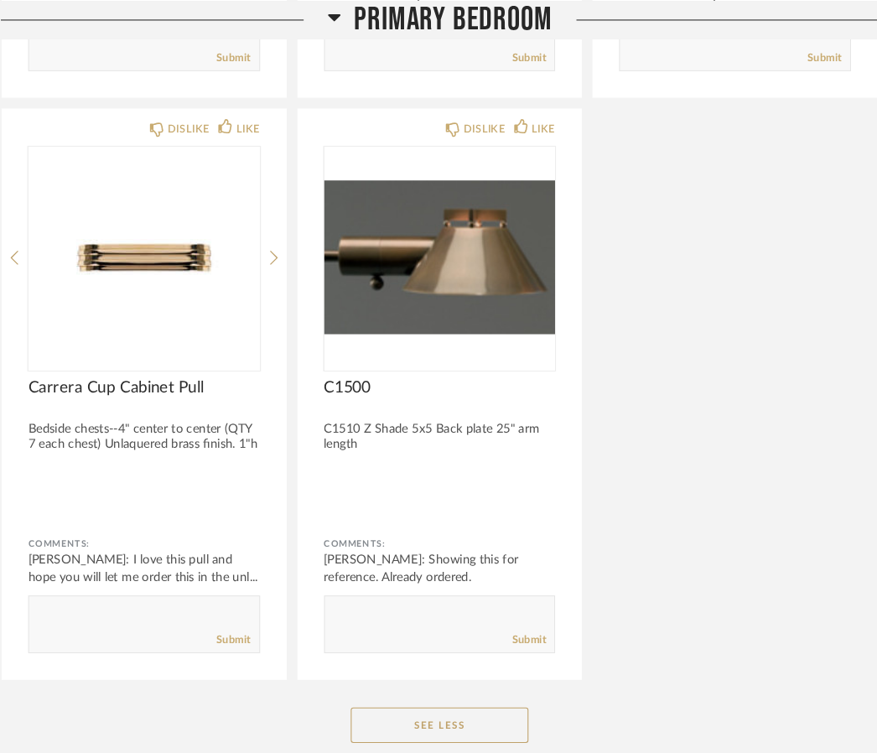
scroll to position [3784, 0]
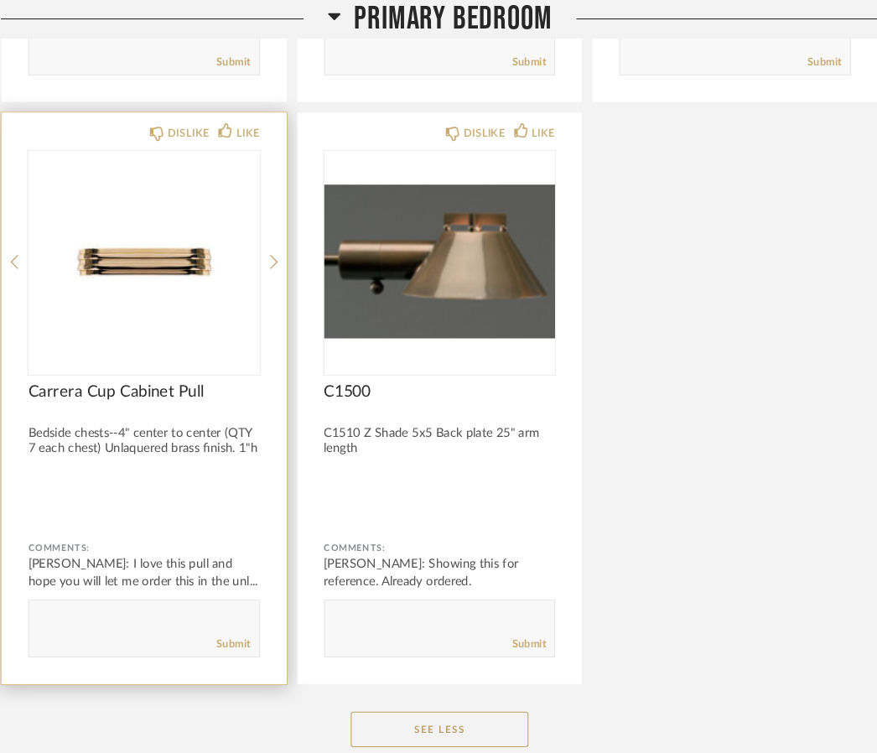
click at [65, 581] on textarea at bounding box center [160, 586] width 217 height 23
type textarea "Pretty"
click at [229, 616] on link "Submit" at bounding box center [245, 609] width 32 height 14
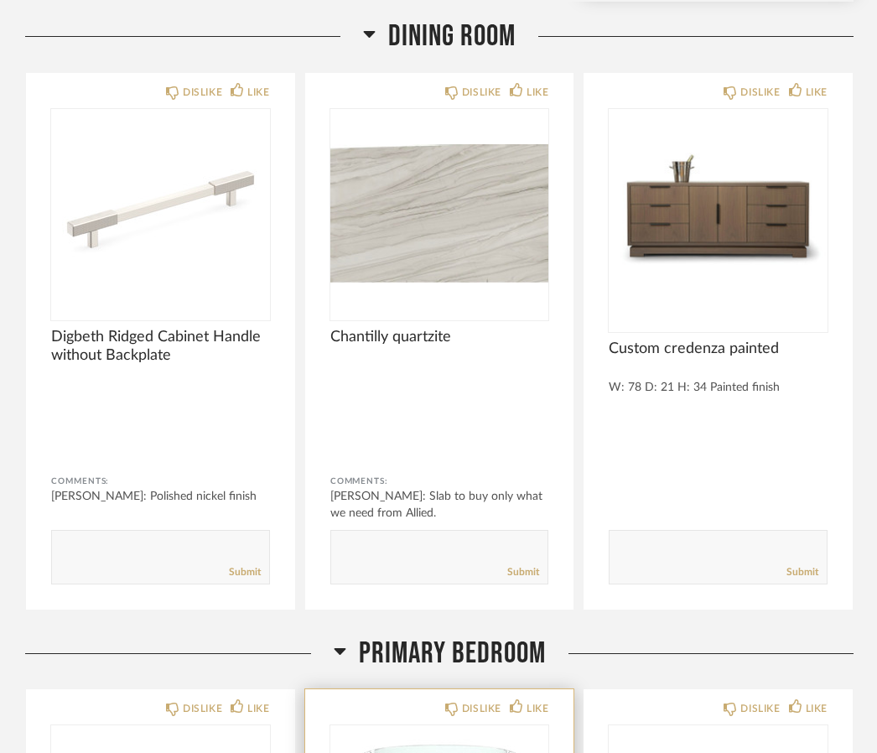
scroll to position [2026, 0]
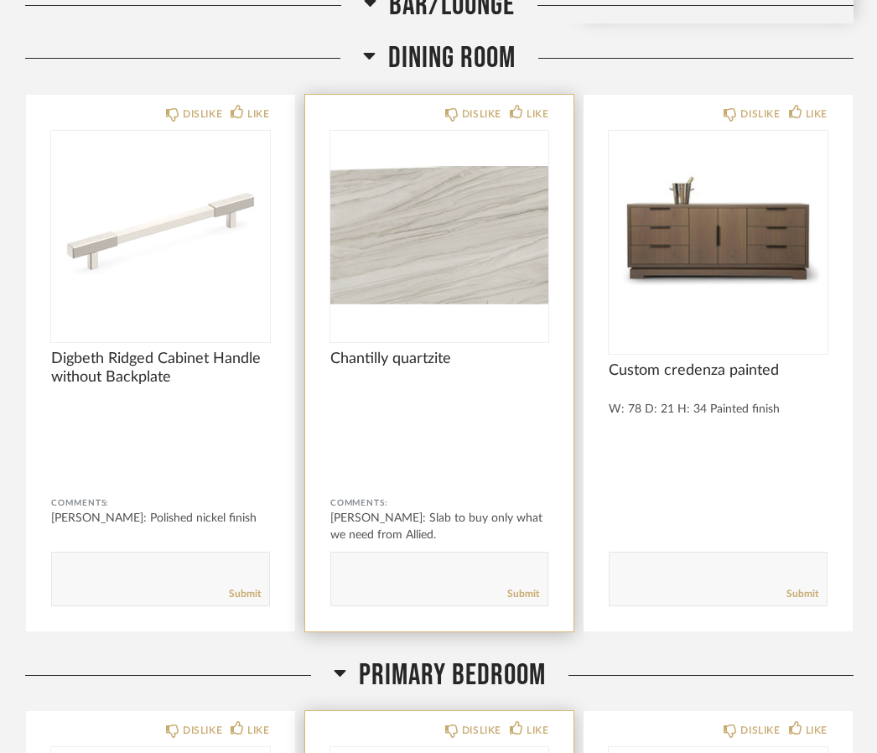
click at [377, 564] on textarea at bounding box center [439, 572] width 217 height 23
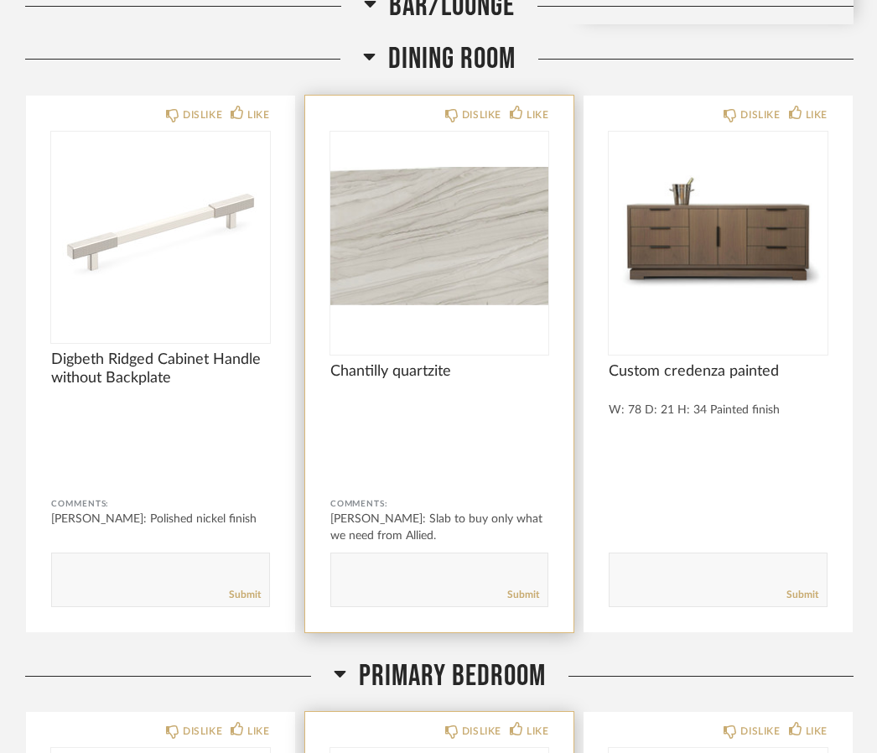
click at [0, 0] on img at bounding box center [0, 0] width 0 height 0
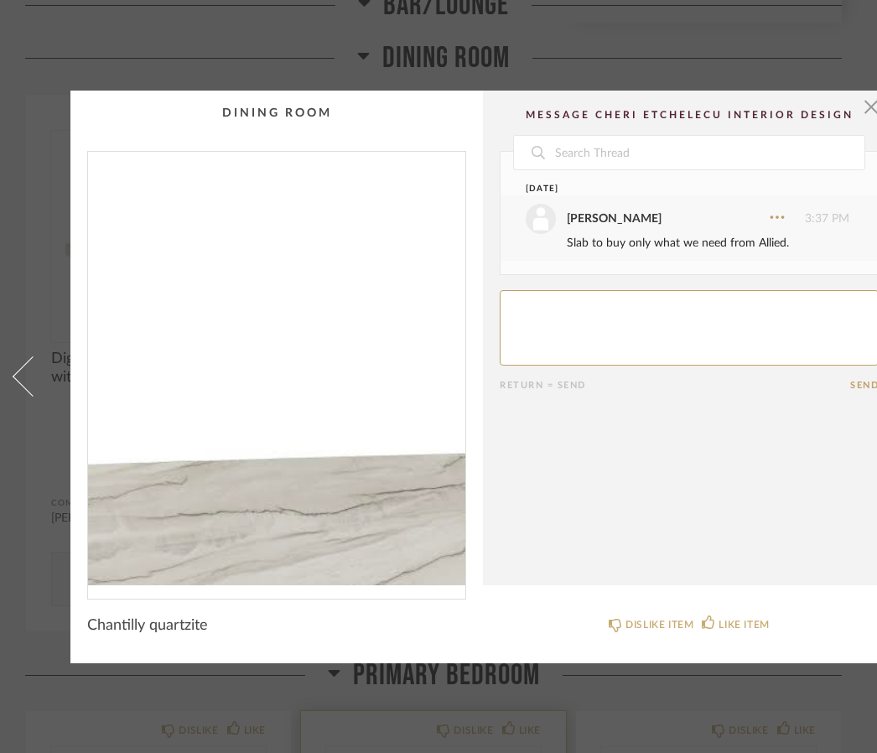
click at [548, 309] on textarea at bounding box center [689, 327] width 379 height 75
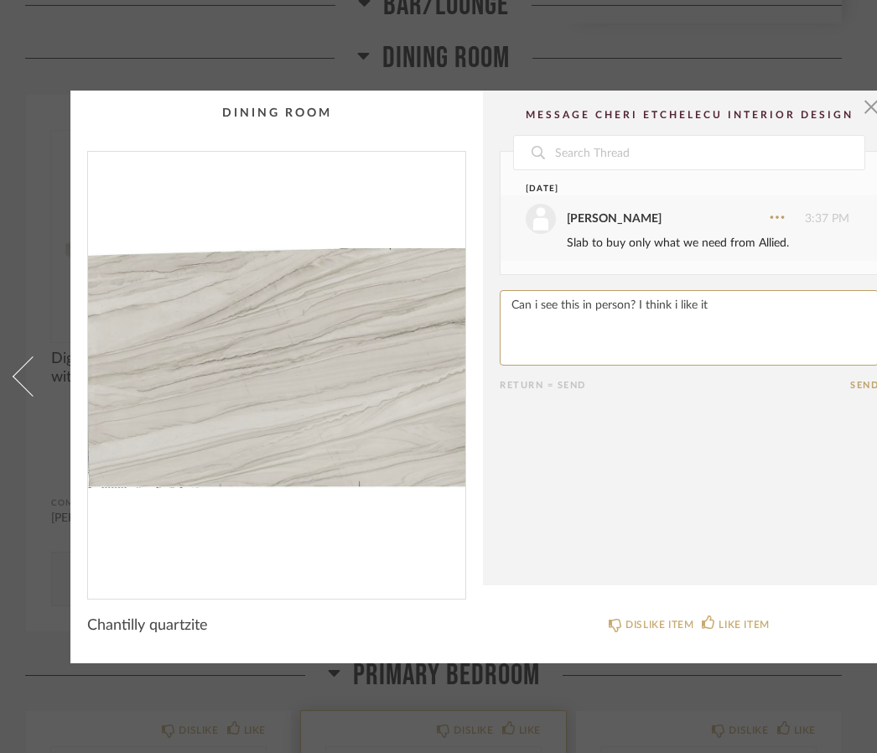
type textarea "Can i see this in person? I think i like it"
click at [860, 382] on button "Send" at bounding box center [864, 385] width 29 height 11
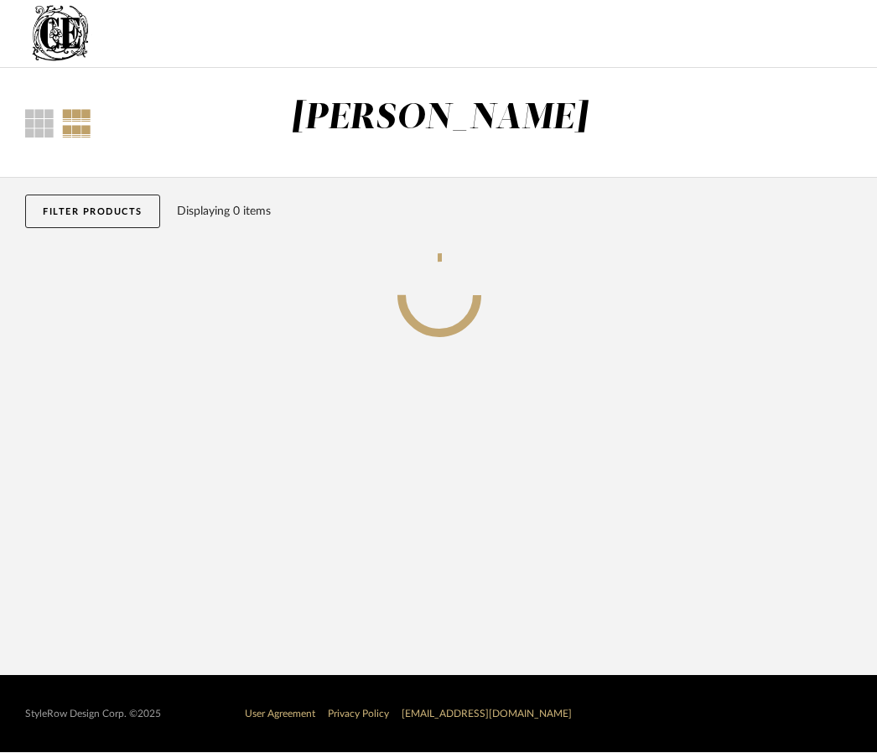
scroll to position [1, 0]
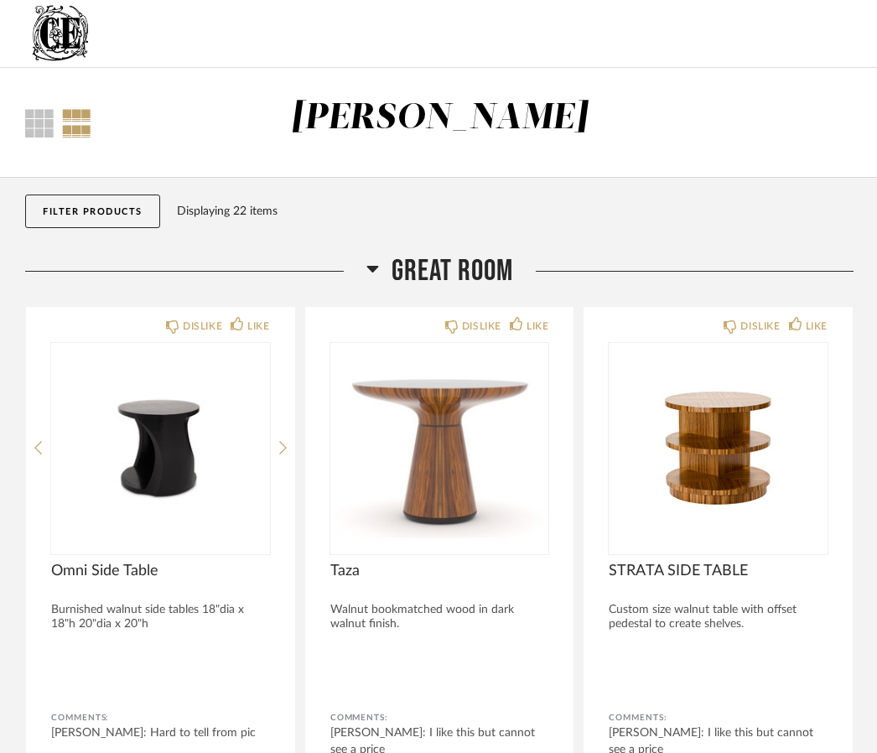
click at [373, 271] on icon at bounding box center [372, 269] width 12 height 7
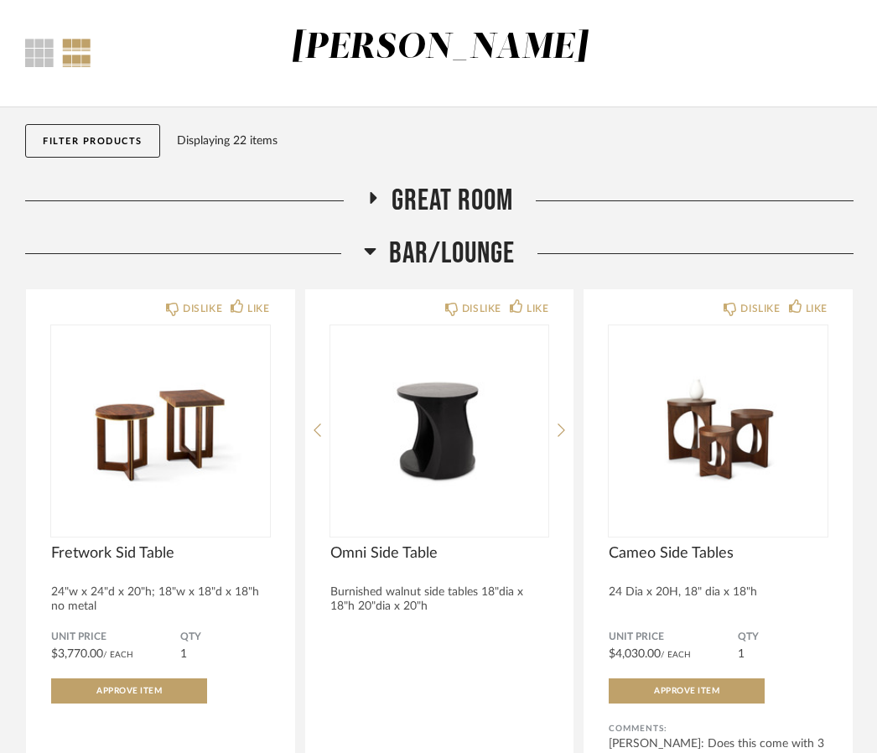
scroll to position [0, 0]
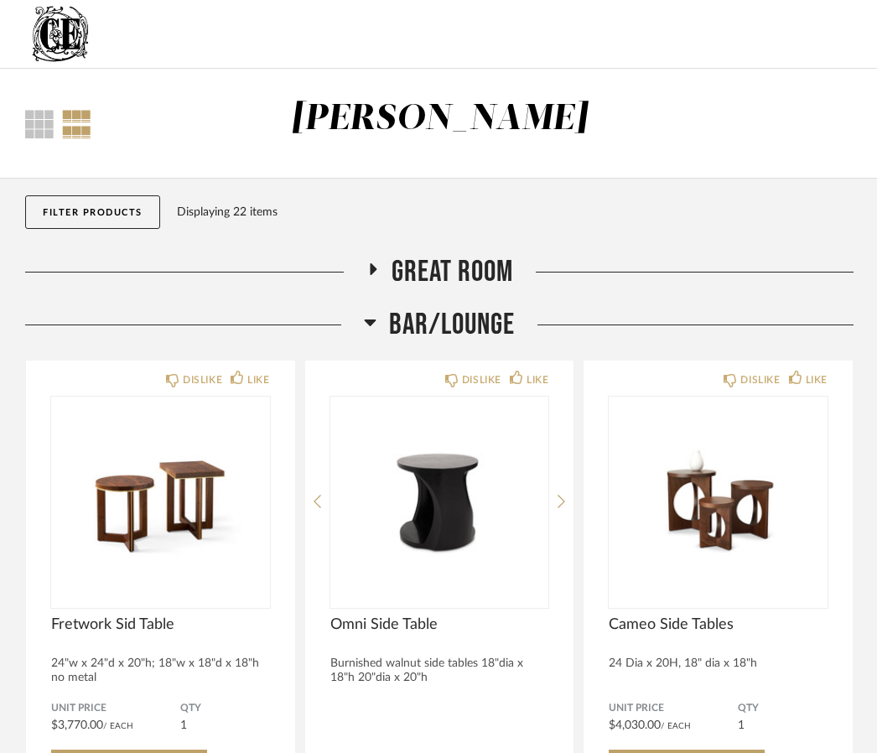
click at [375, 264] on fa-icon at bounding box center [372, 274] width 13 height 24
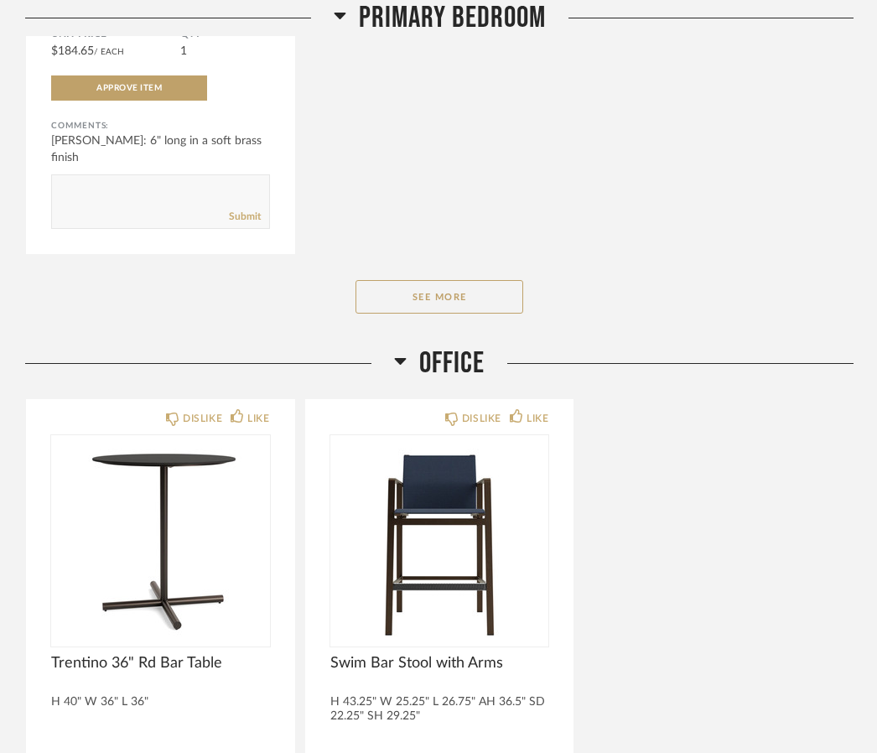
scroll to position [3592, 0]
click at [439, 303] on button "See More" at bounding box center [440, 297] width 168 height 34
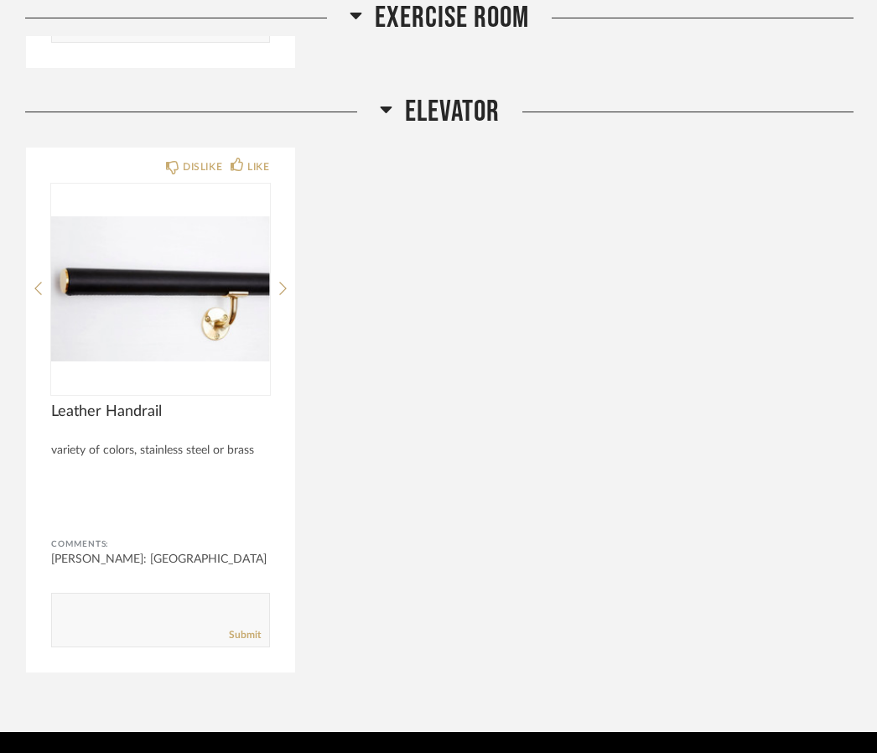
scroll to position [5644, 0]
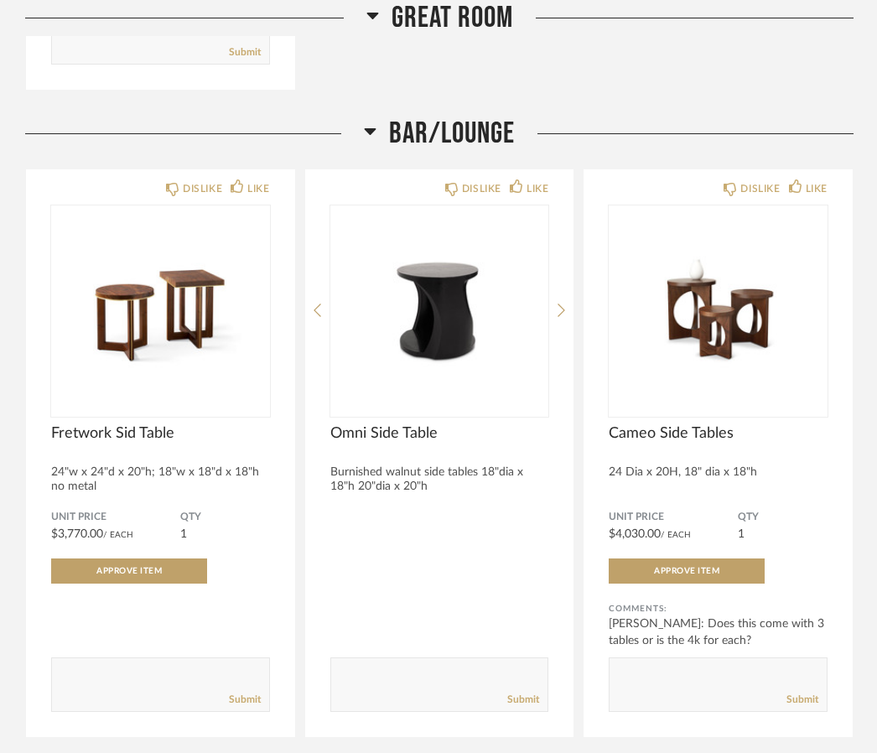
scroll to position [1293, 0]
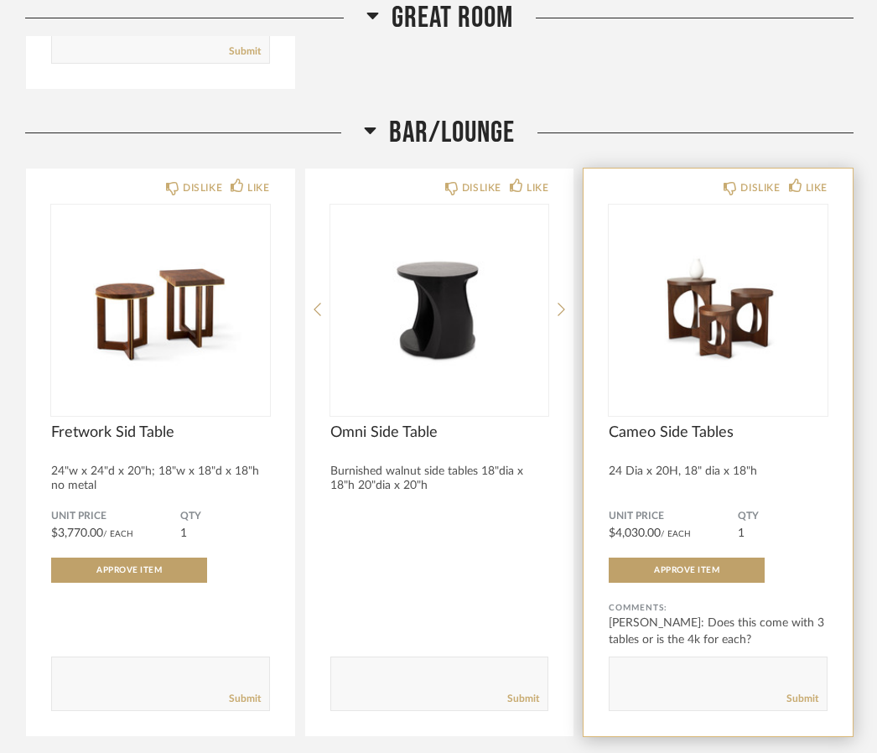
click at [670, 720] on div "DISLIKE LIKE Cameo Side Tables 24 Dia x 20H, 18" dia x 18"h Unit Price $4,030.0…" at bounding box center [718, 453] width 269 height 568
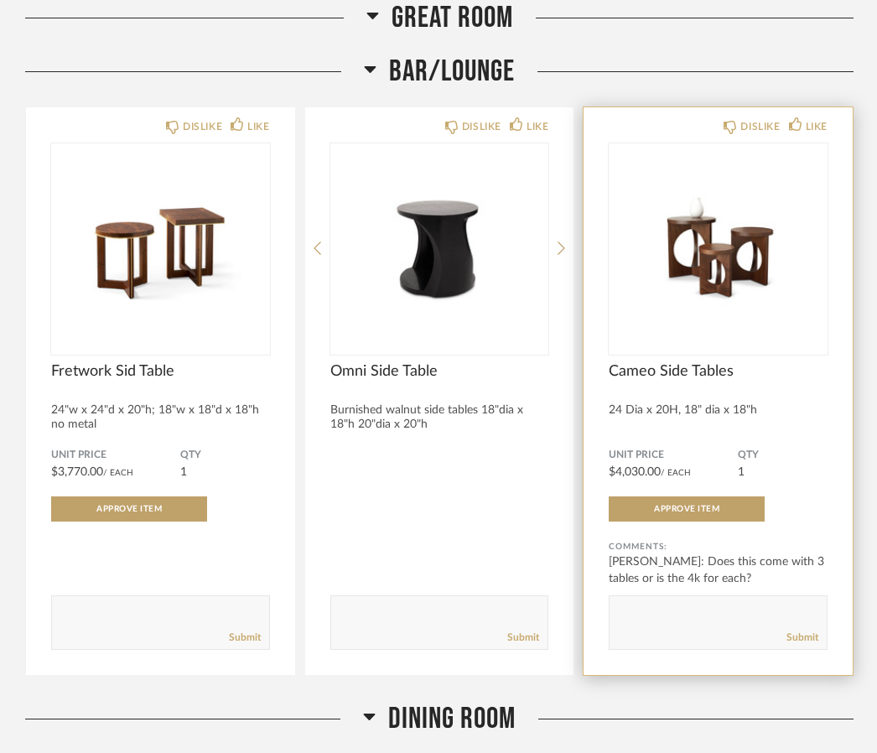
scroll to position [1354, 0]
